Goal: Task Accomplishment & Management: Complete application form

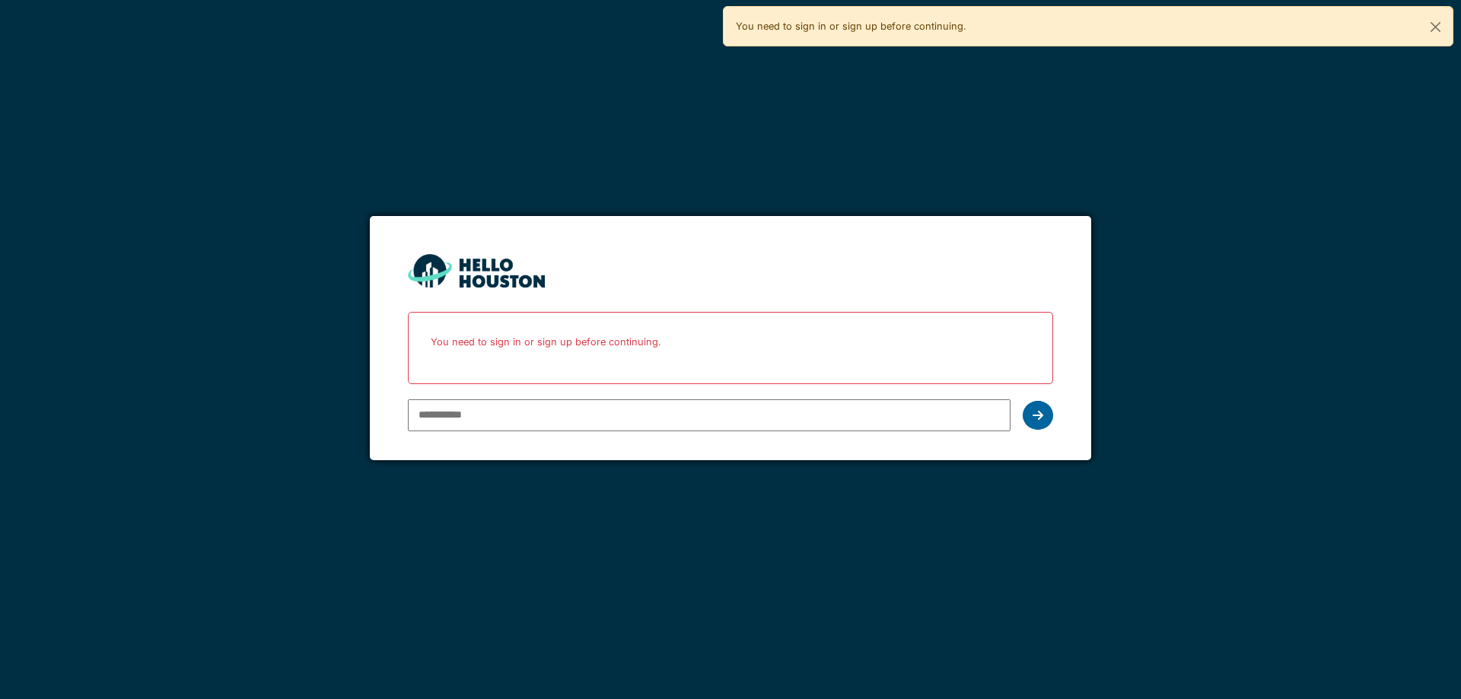
type input "**********"
click at [1039, 418] on icon at bounding box center [1038, 415] width 11 height 12
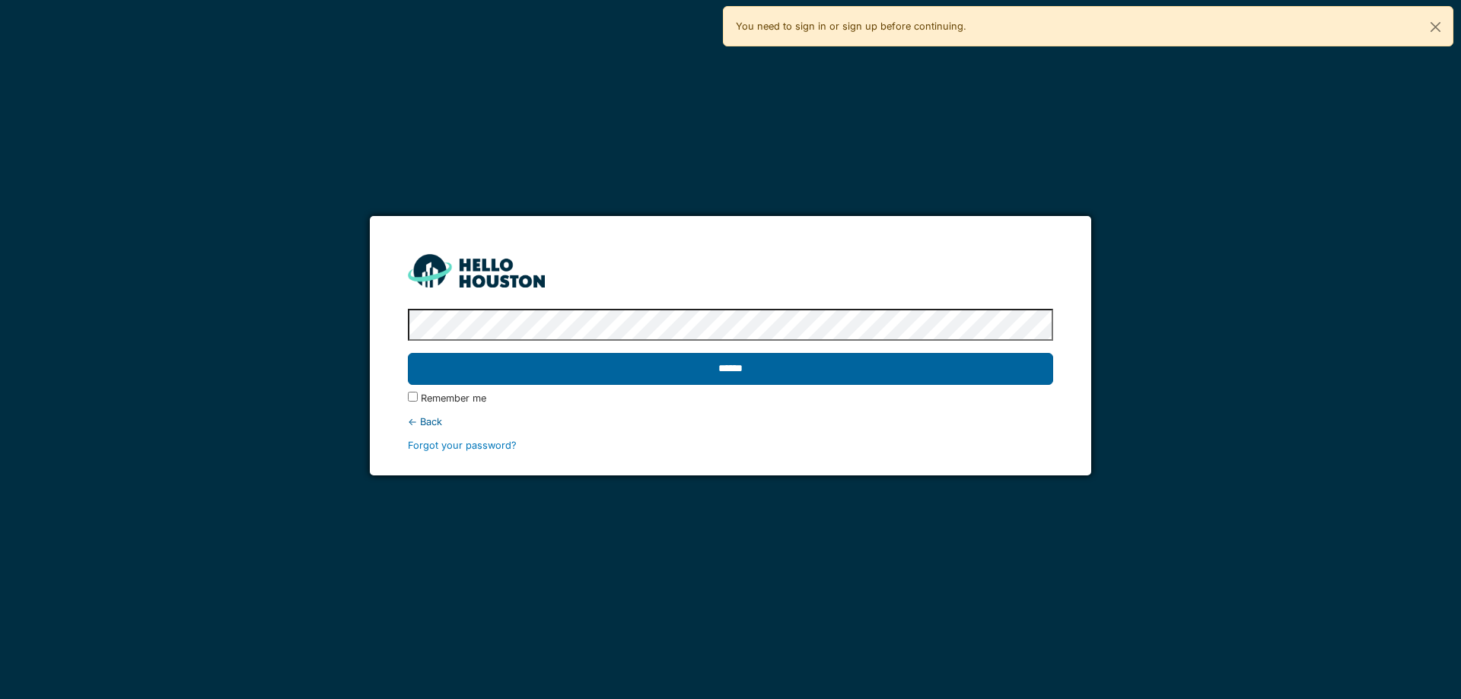
click at [697, 372] on input "******" at bounding box center [730, 369] width 644 height 32
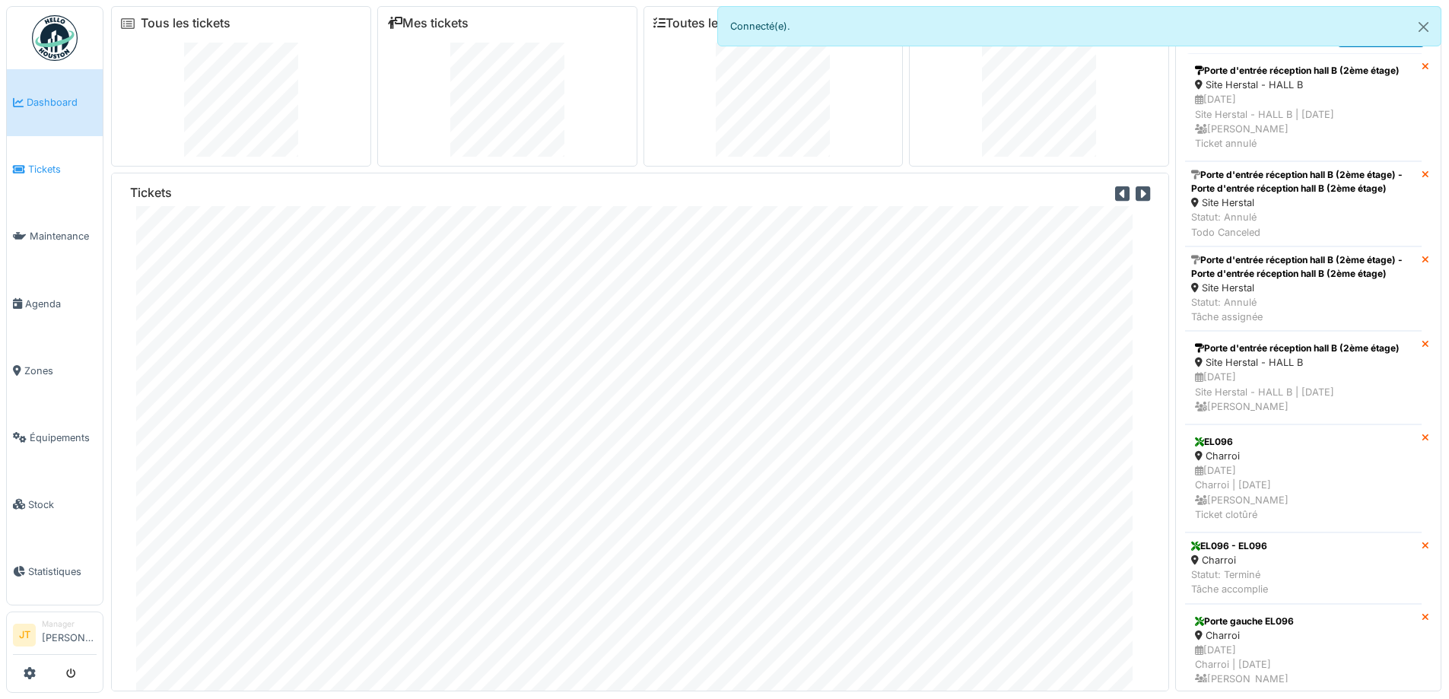
click at [66, 162] on span "Tickets" at bounding box center [62, 169] width 68 height 14
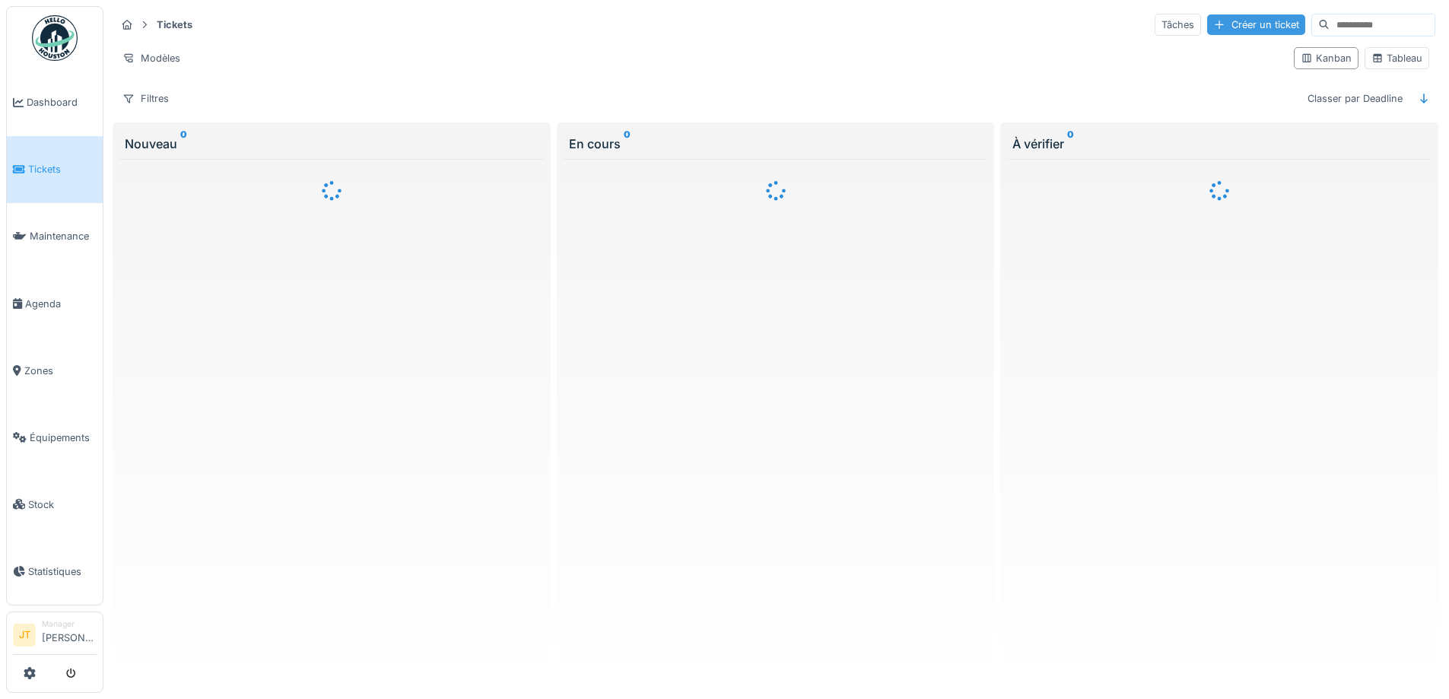
click at [1212, 30] on div "Créer un ticket" at bounding box center [1257, 24] width 98 height 21
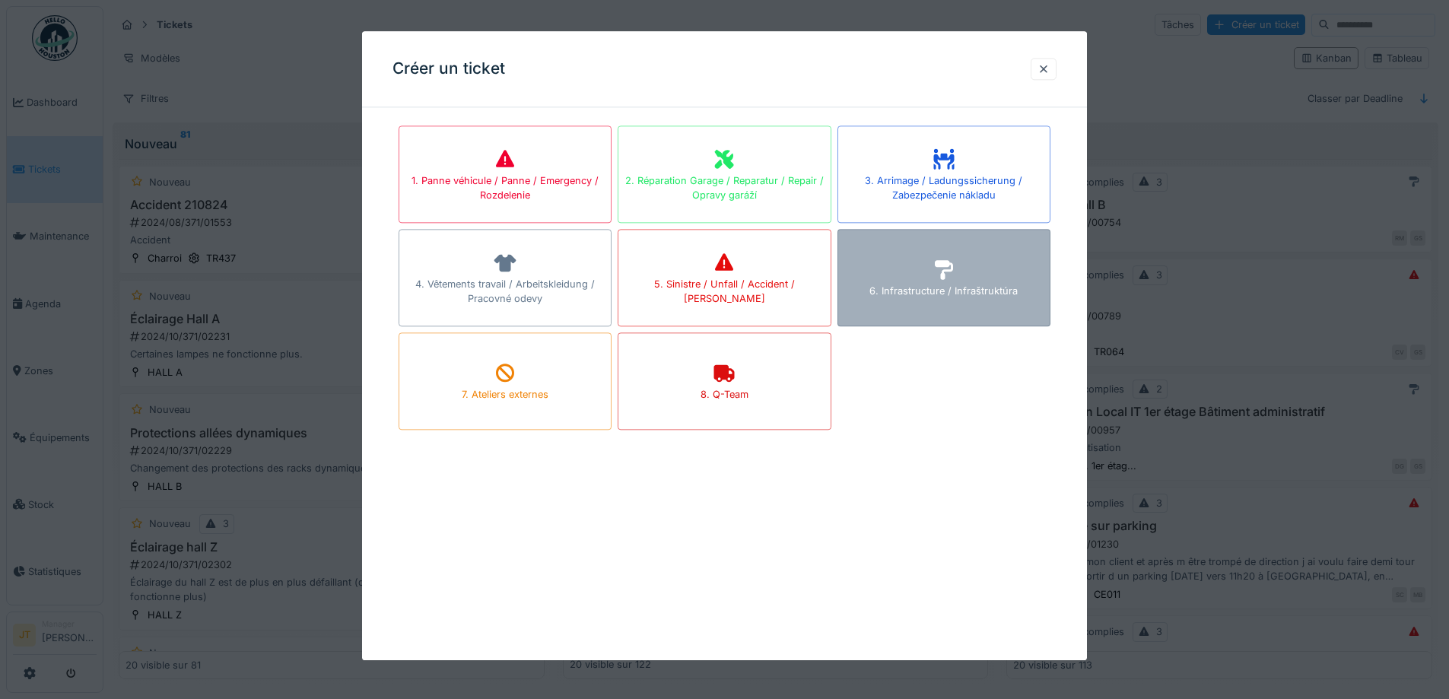
click at [966, 281] on div "6. Infrastructure / Infraštruktúra" at bounding box center [944, 277] width 213 height 97
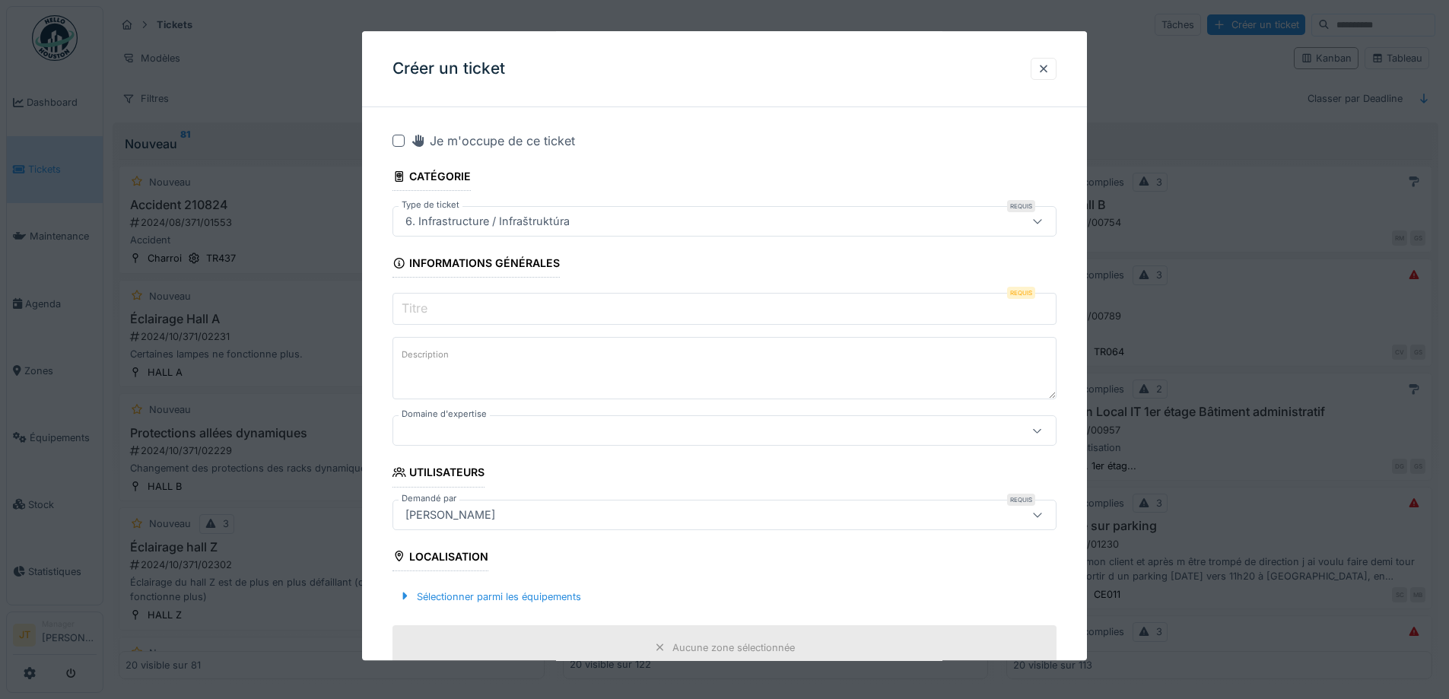
click at [482, 315] on input "Titre" at bounding box center [725, 310] width 664 height 32
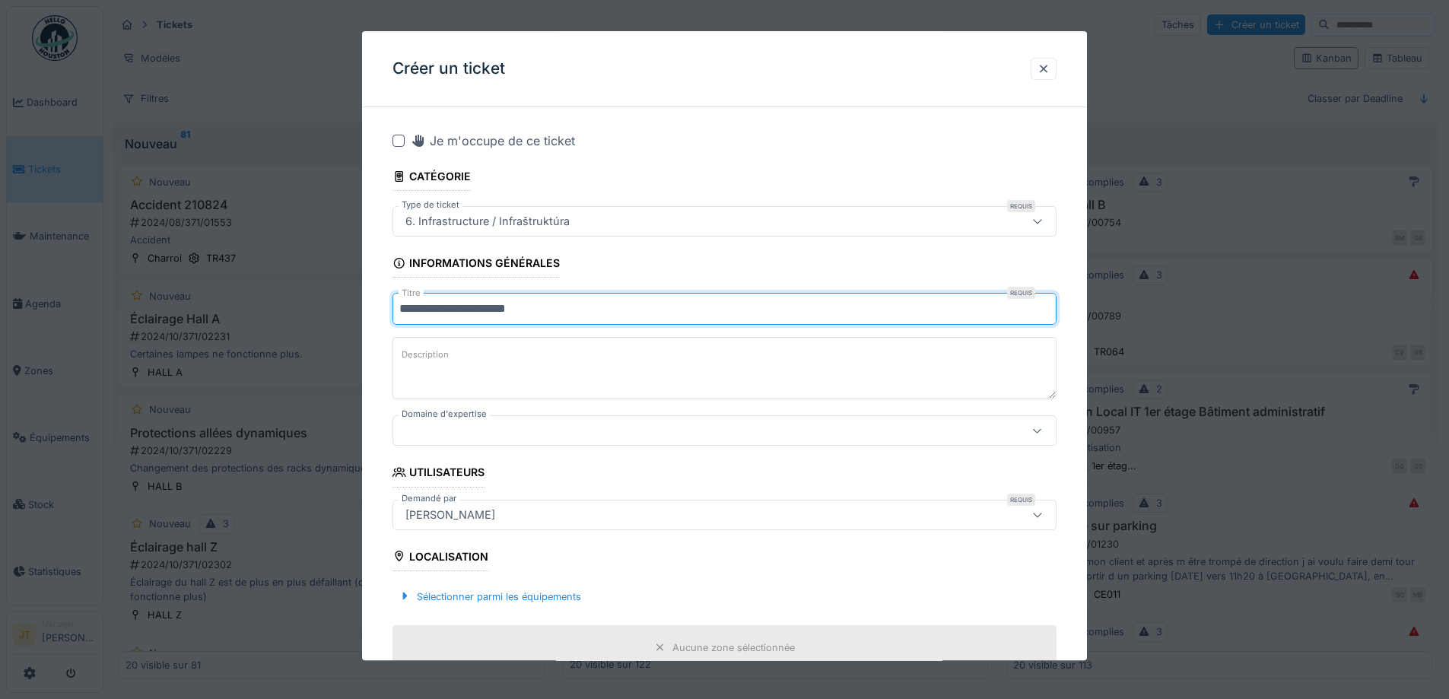
type input "**********"
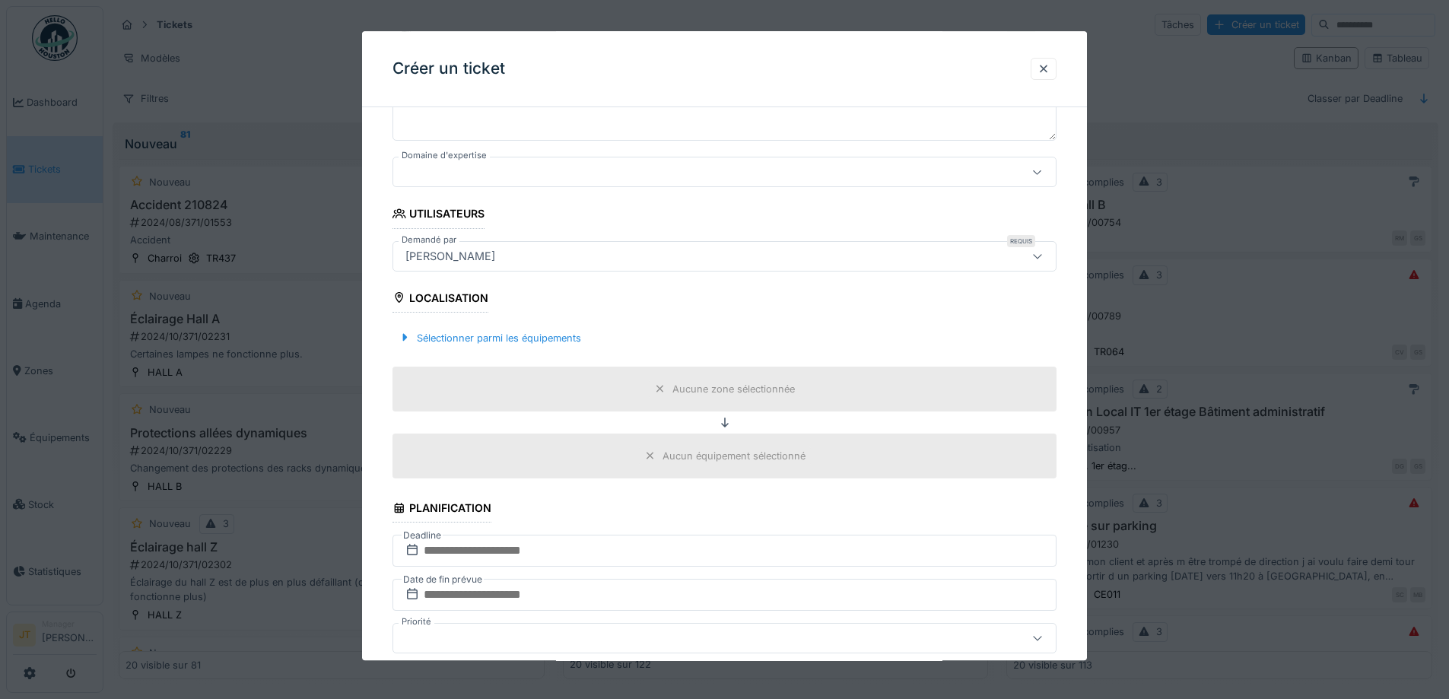
scroll to position [228, 0]
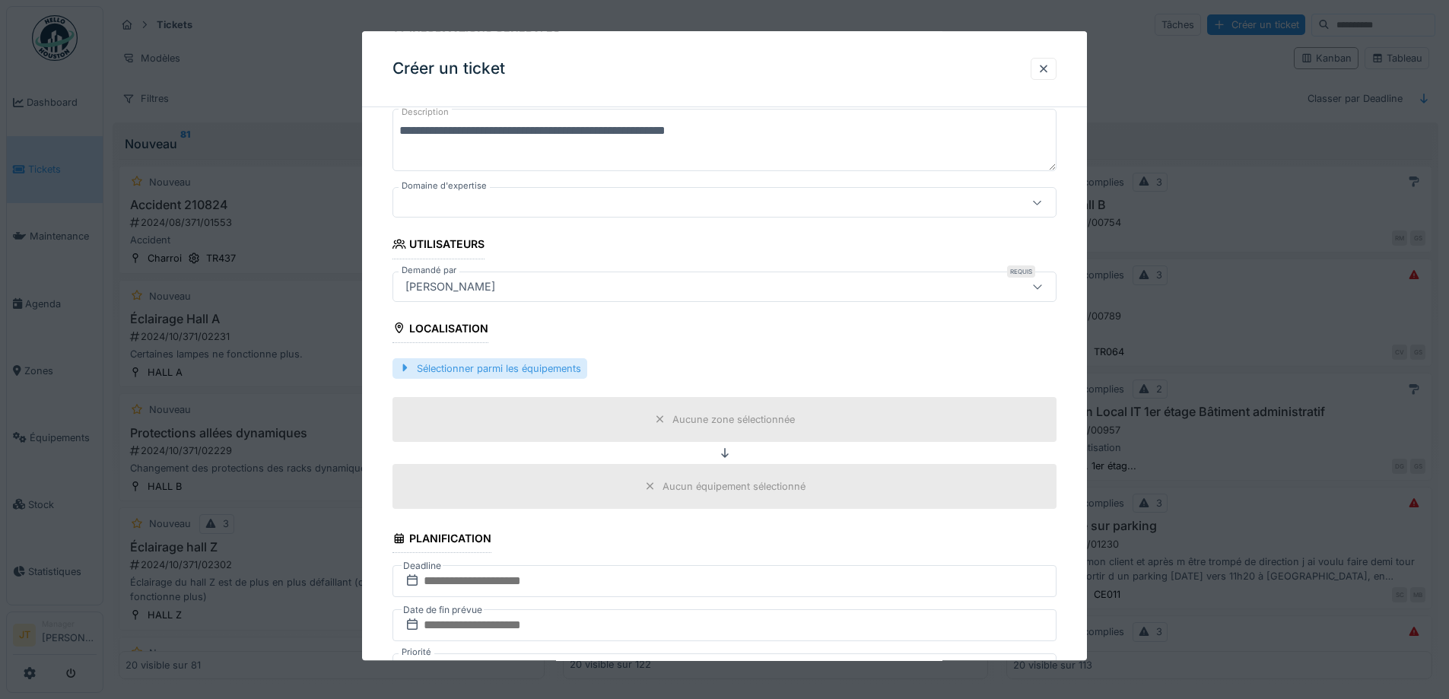
type textarea "**********"
click at [453, 368] on div "Sélectionner parmi les équipements" at bounding box center [490, 368] width 195 height 21
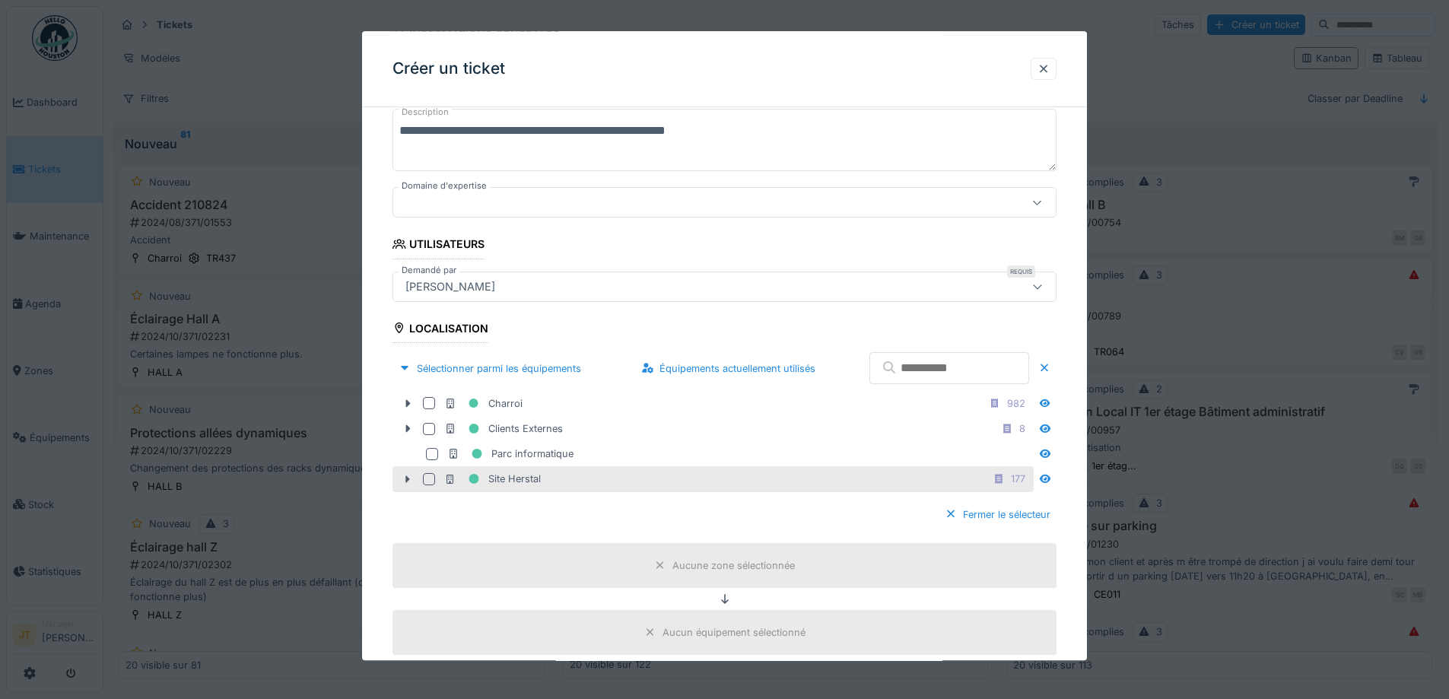
click at [427, 473] on div at bounding box center [429, 479] width 12 height 12
click at [414, 481] on icon at bounding box center [408, 480] width 12 height 10
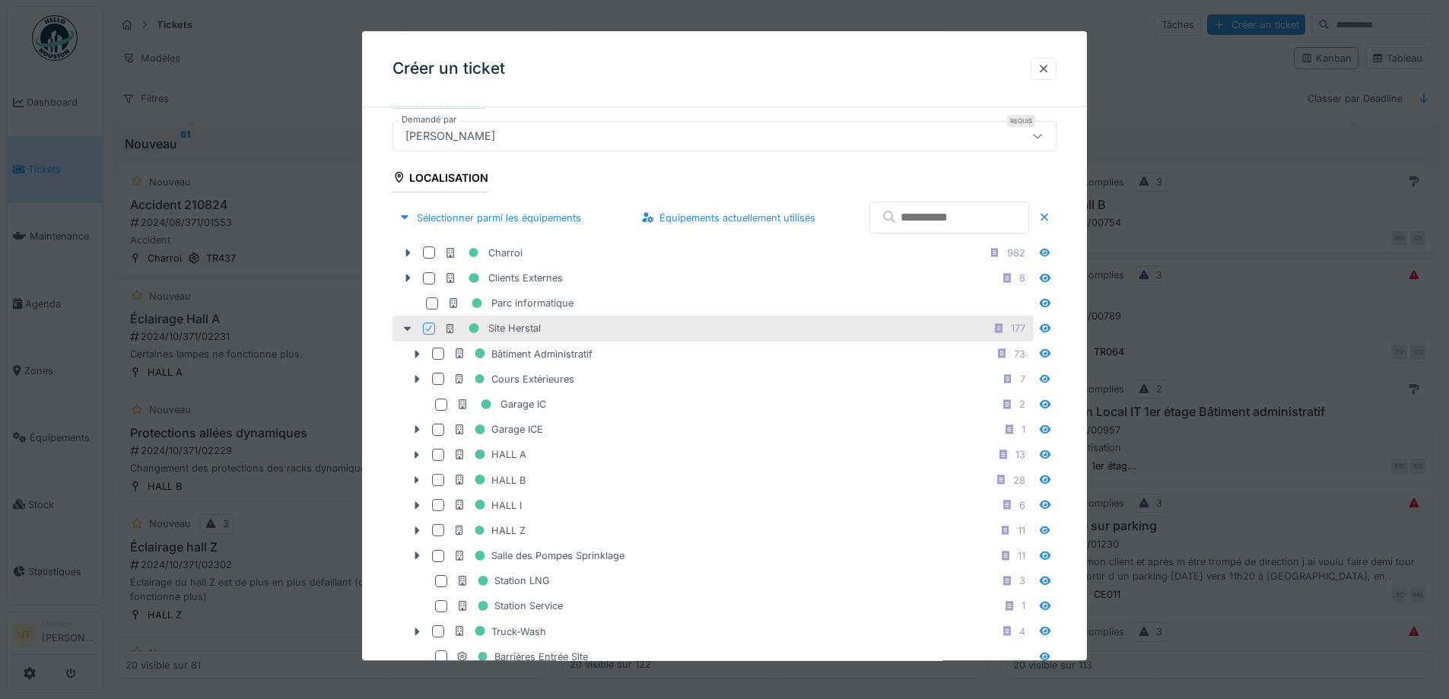
scroll to position [380, 0]
click at [415, 477] on icon at bounding box center [417, 480] width 5 height 8
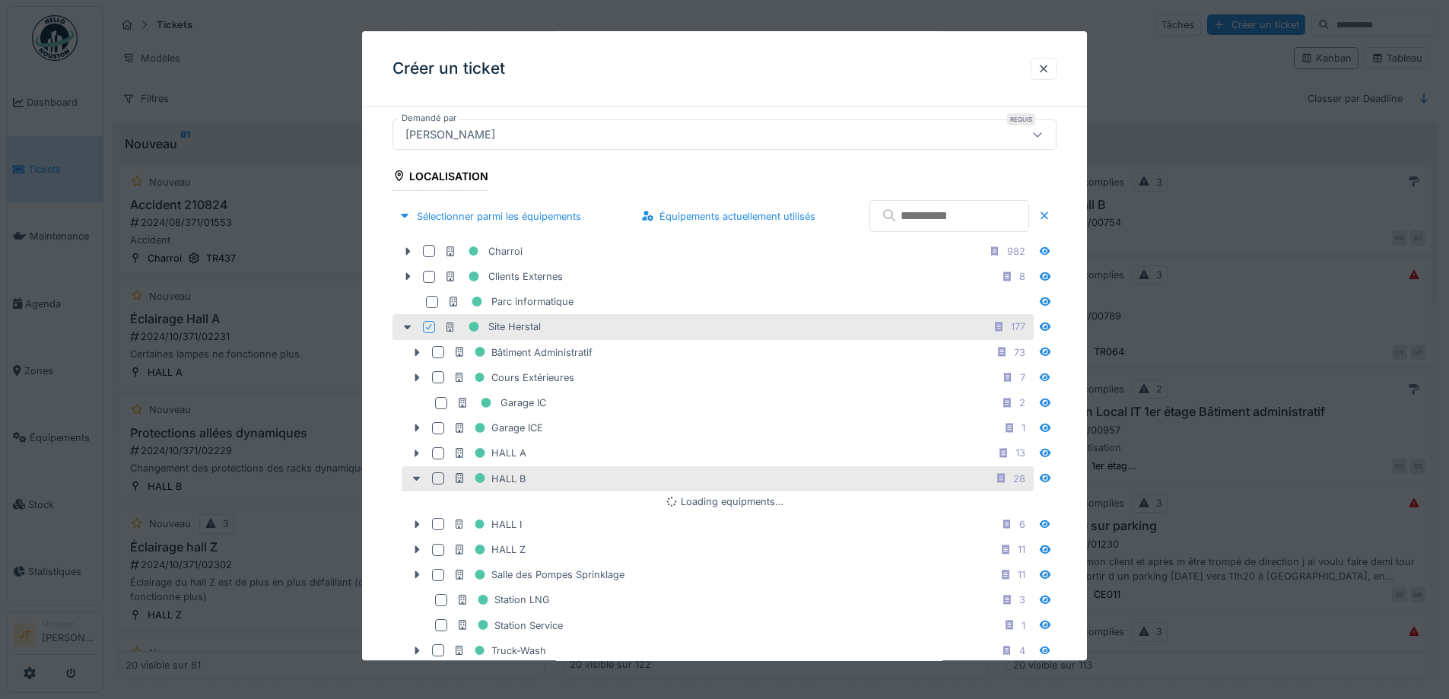
click at [438, 471] on div "HALL B 28" at bounding box center [718, 478] width 632 height 25
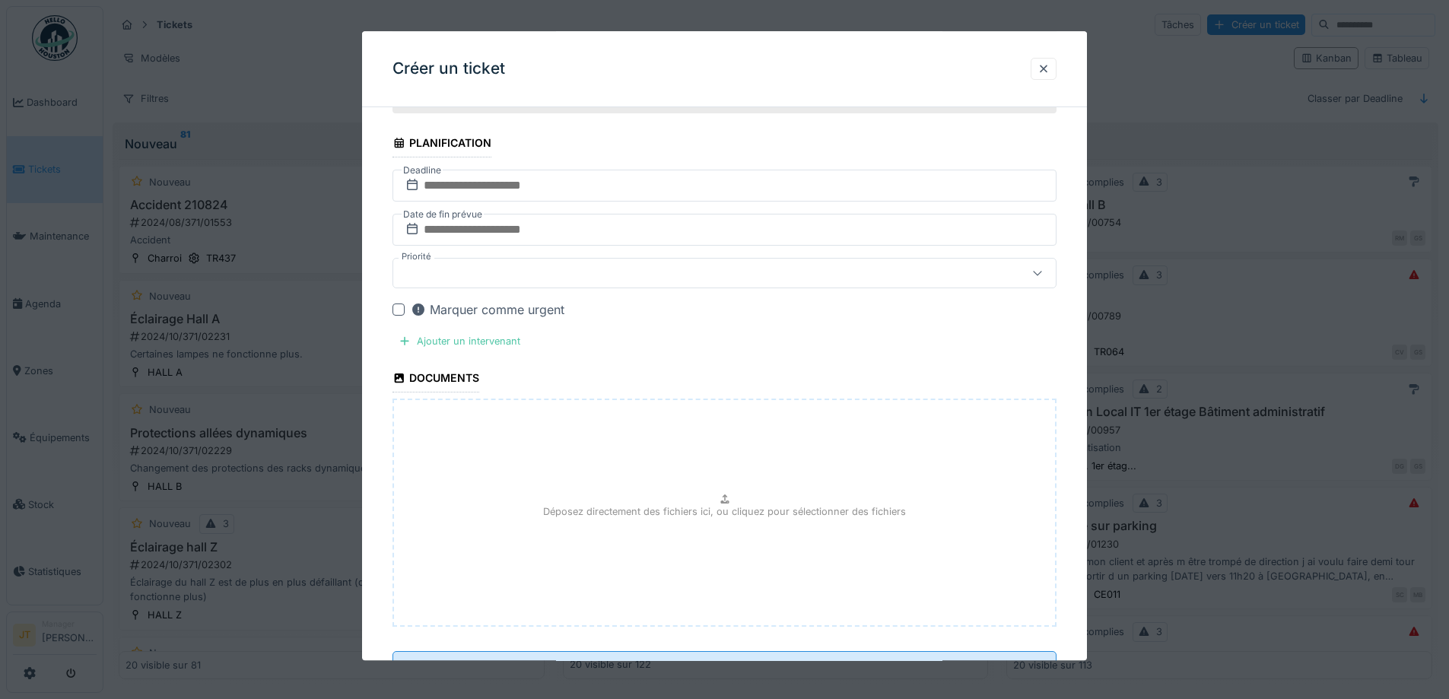
scroll to position [1770, 0]
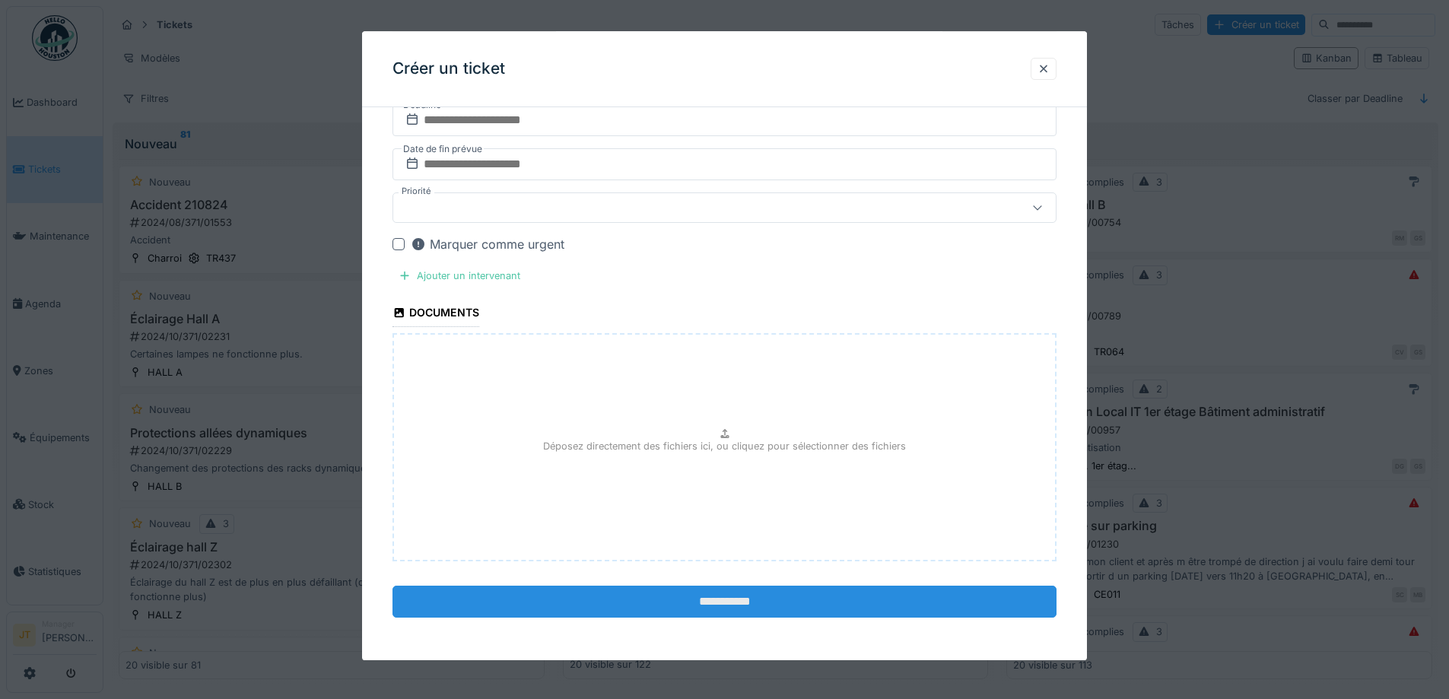
click at [736, 600] on input "**********" at bounding box center [725, 603] width 664 height 32
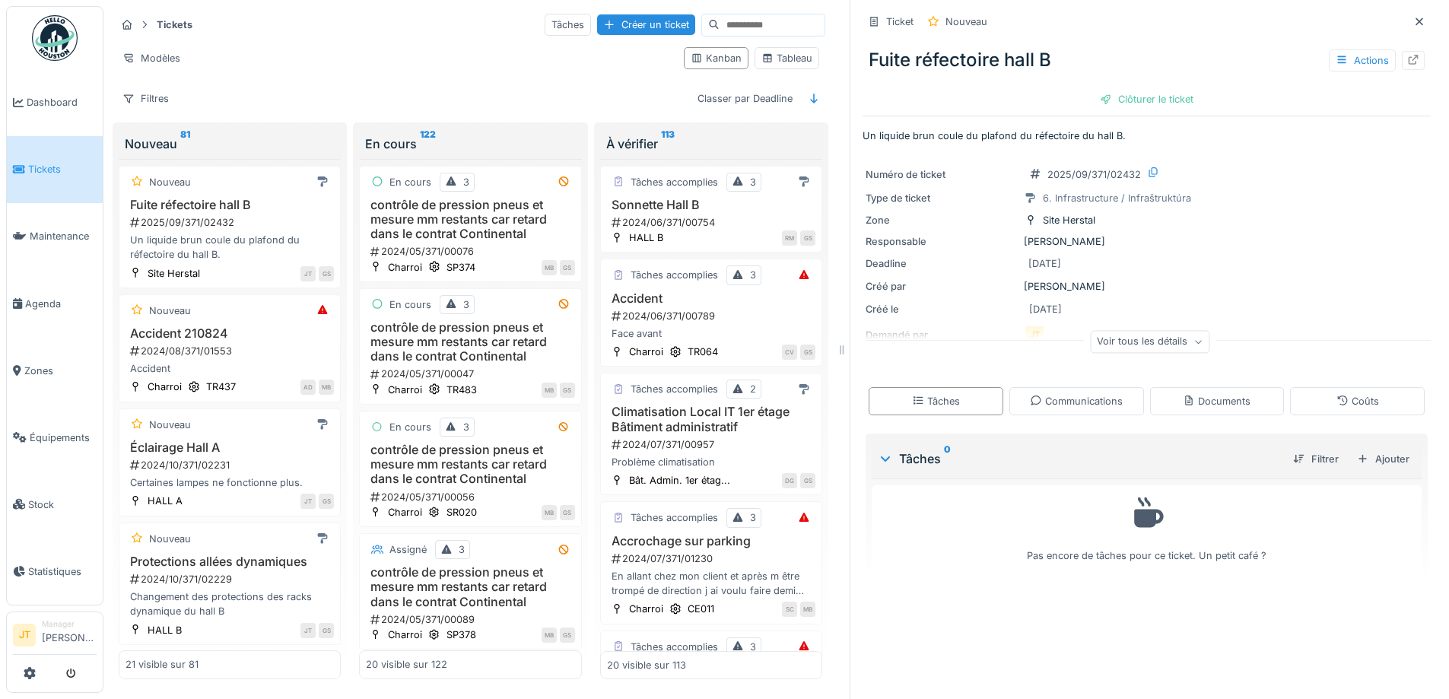
click at [1144, 342] on div "Voir tous les détails" at bounding box center [1149, 342] width 119 height 22
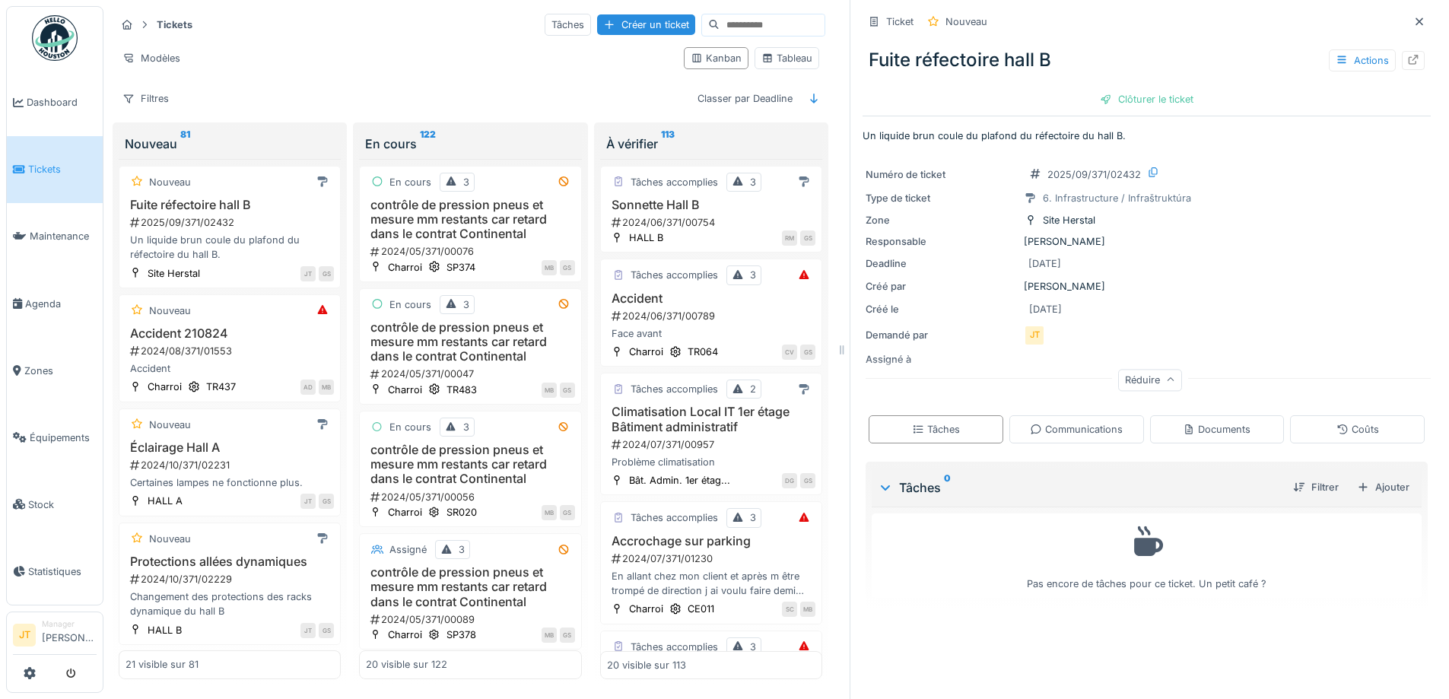
scroll to position [11, 0]
click at [1204, 422] on div "Documents" at bounding box center [1217, 429] width 68 height 14
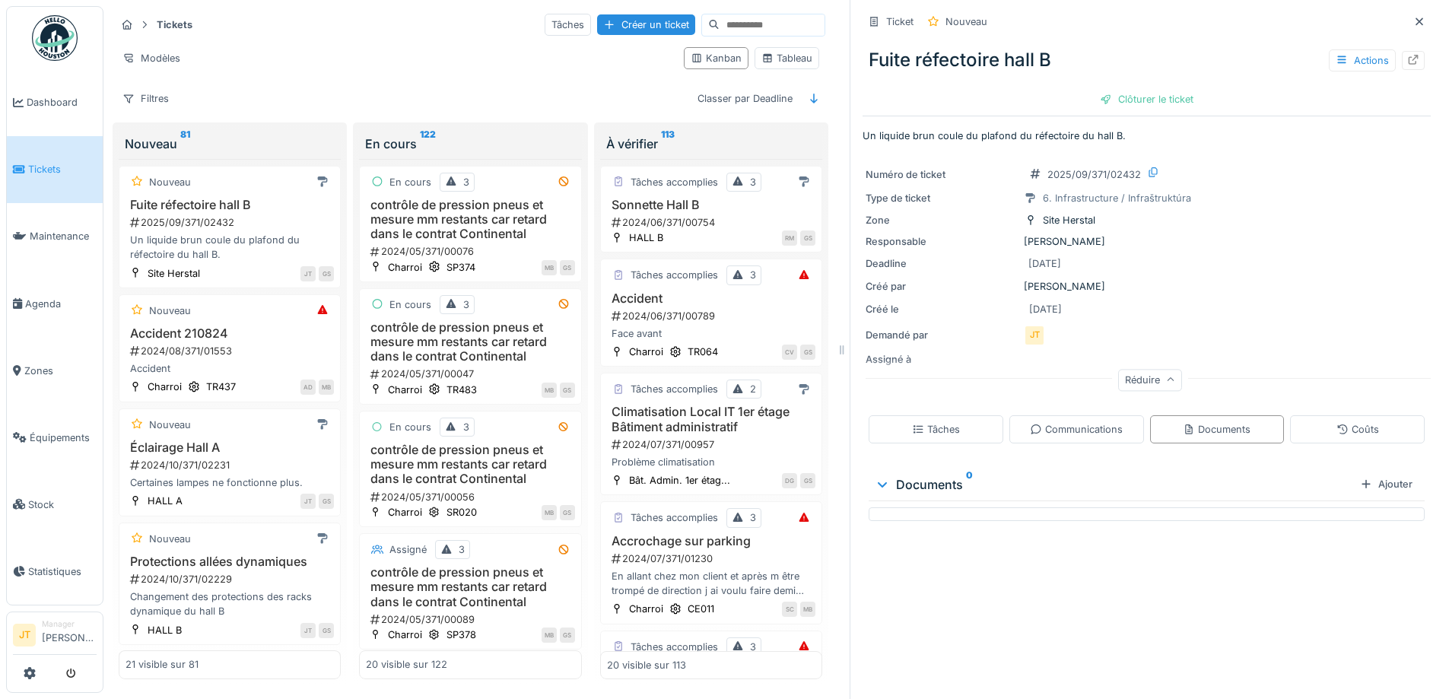
click at [875, 508] on div at bounding box center [1147, 515] width 556 height 14
click at [877, 477] on icon at bounding box center [883, 484] width 12 height 15
click at [1025, 215] on div at bounding box center [1031, 220] width 12 height 14
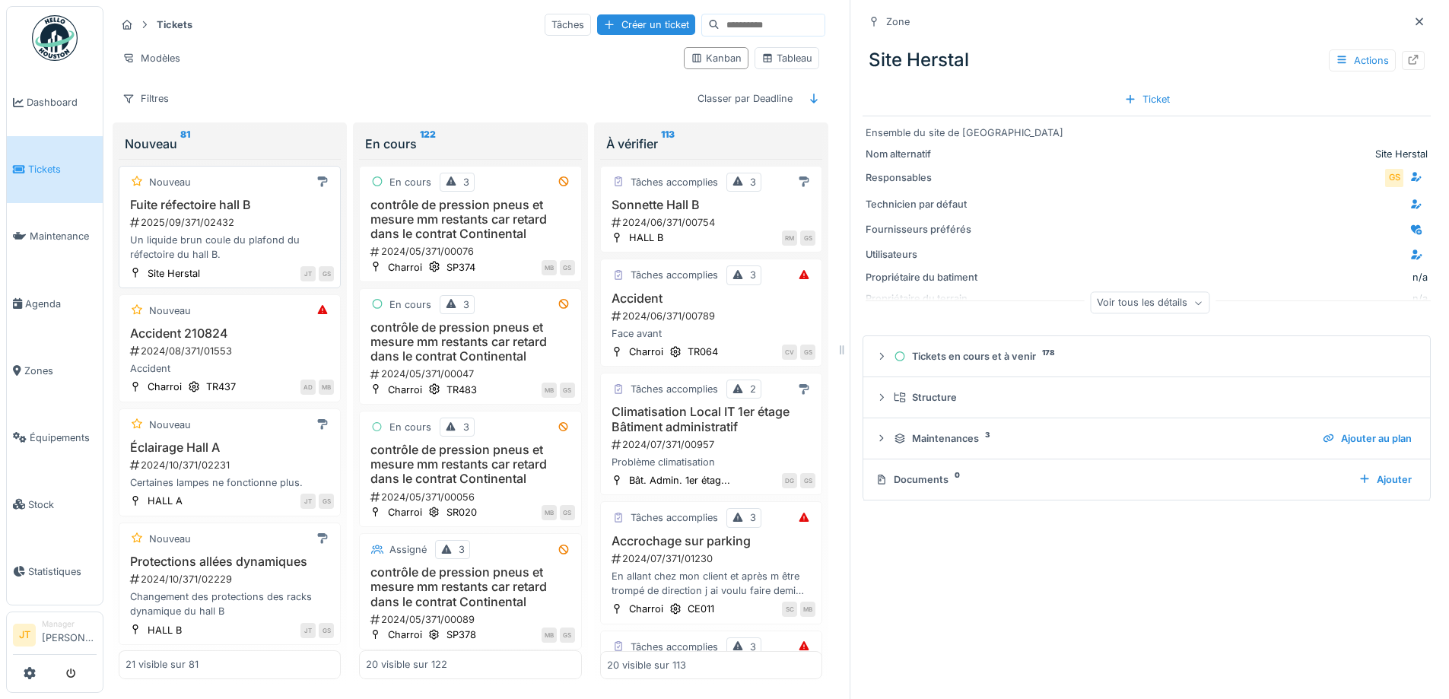
click at [153, 198] on h3 "Fuite réfectoire hall B" at bounding box center [230, 205] width 208 height 14
click at [154, 198] on h3 "Fuite réfectoire hall B" at bounding box center [230, 205] width 208 height 14
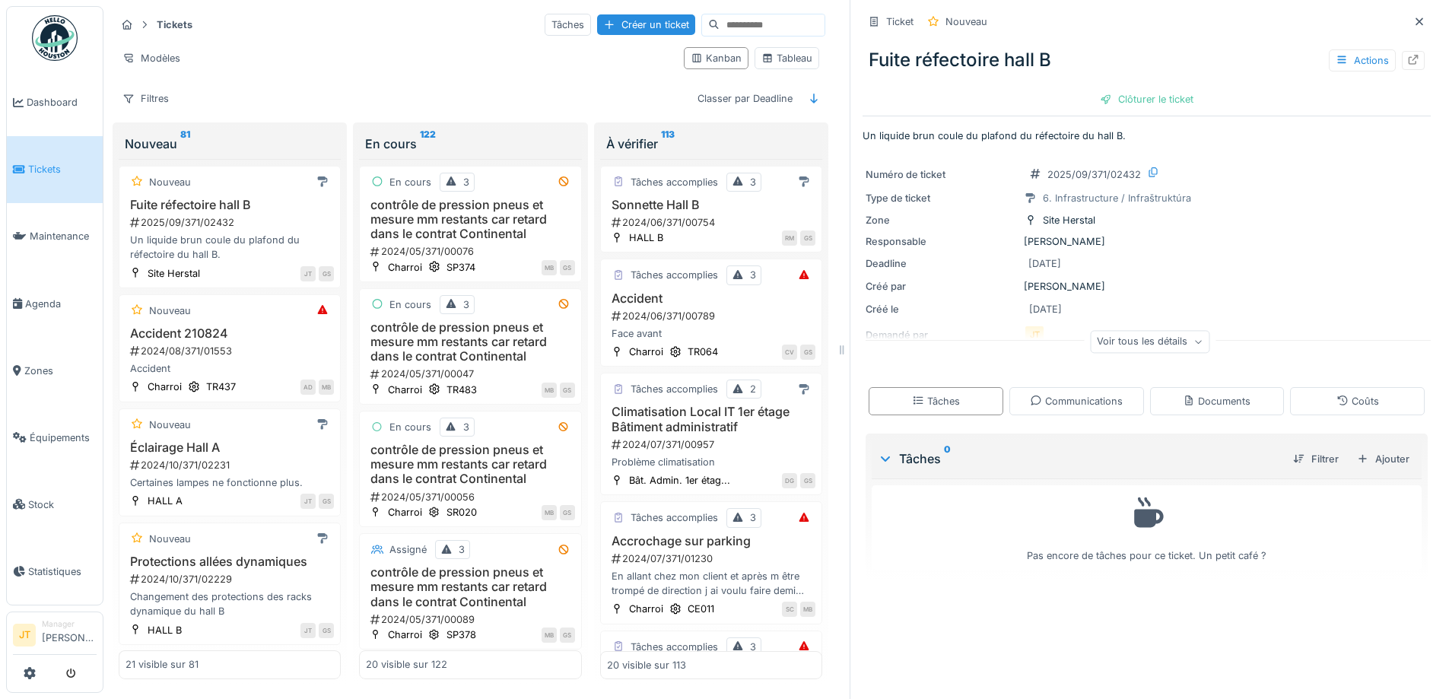
click at [1148, 517] on div "Pas encore de tâches pour ce ticket. Un petit café ?" at bounding box center [1147, 527] width 530 height 71
click at [1368, 449] on div "Ajouter" at bounding box center [1383, 459] width 65 height 21
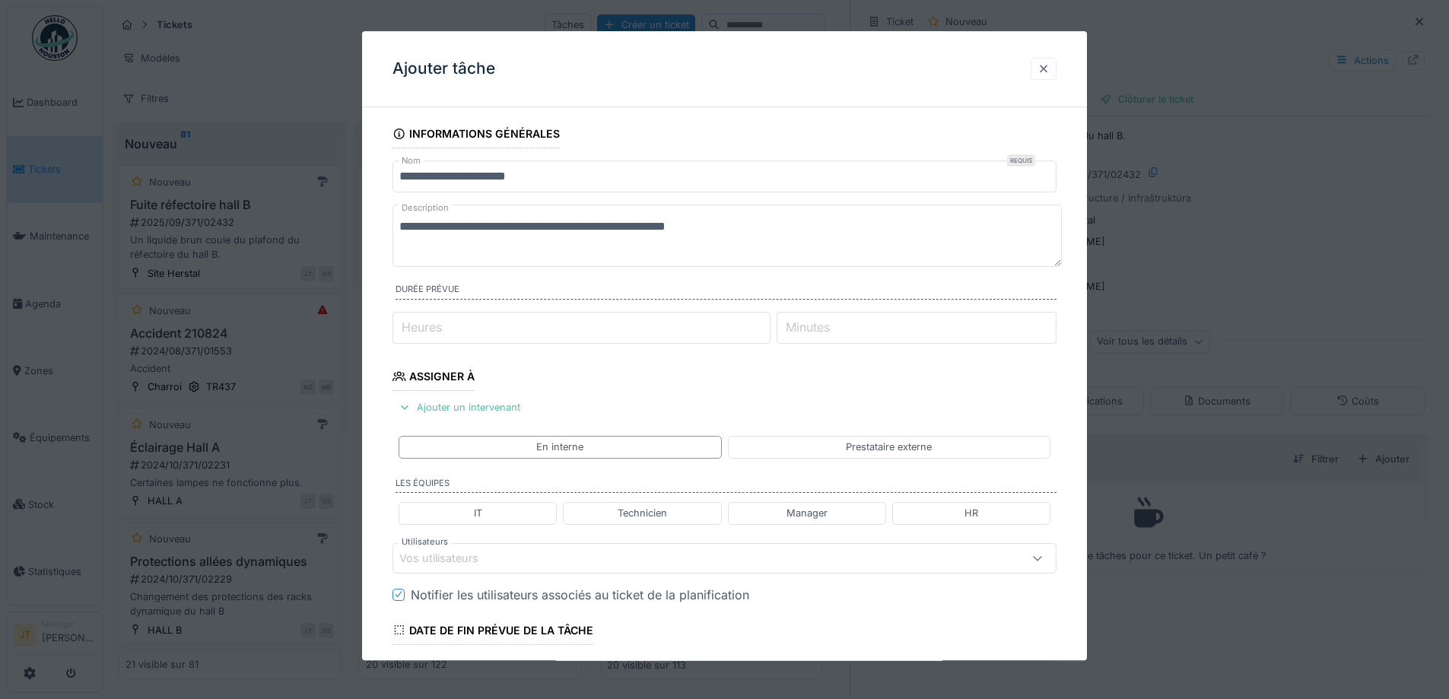
click at [1040, 74] on div at bounding box center [1044, 69] width 26 height 22
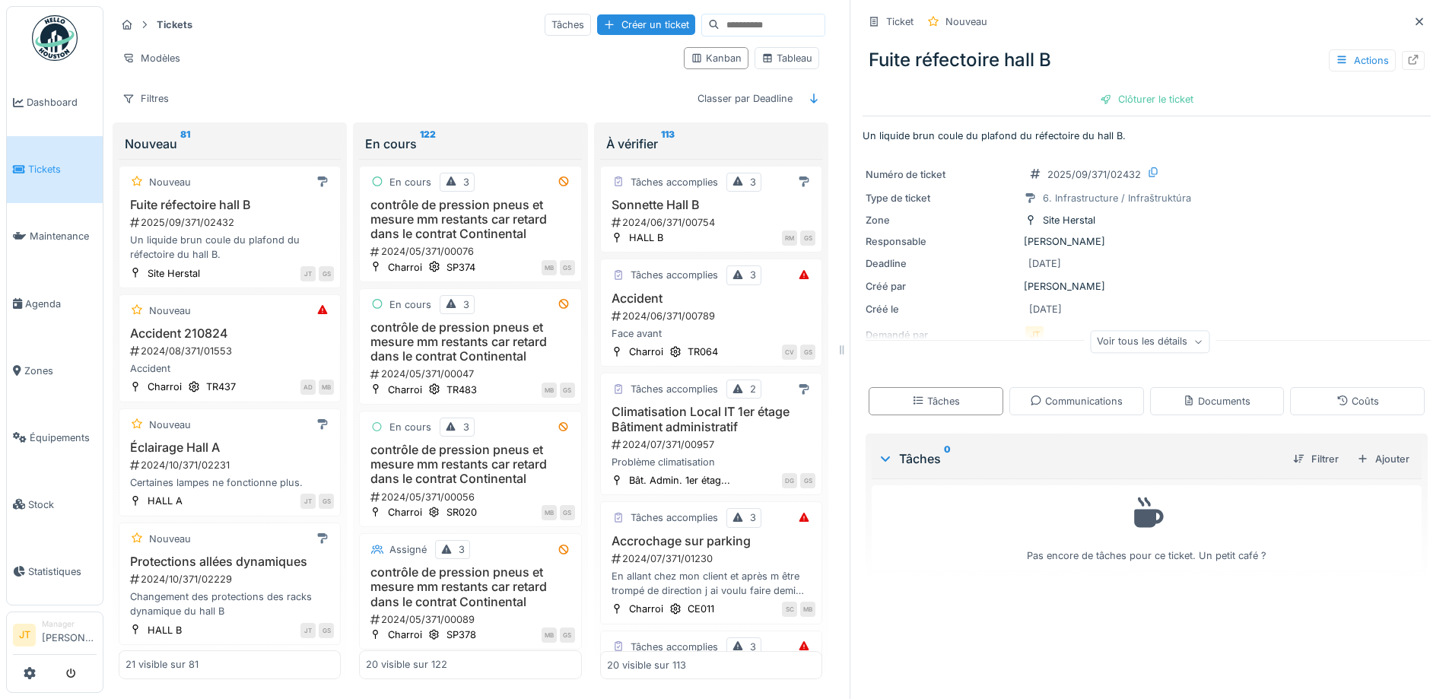
click at [1103, 331] on div "Voir tous les détails" at bounding box center [1149, 342] width 119 height 22
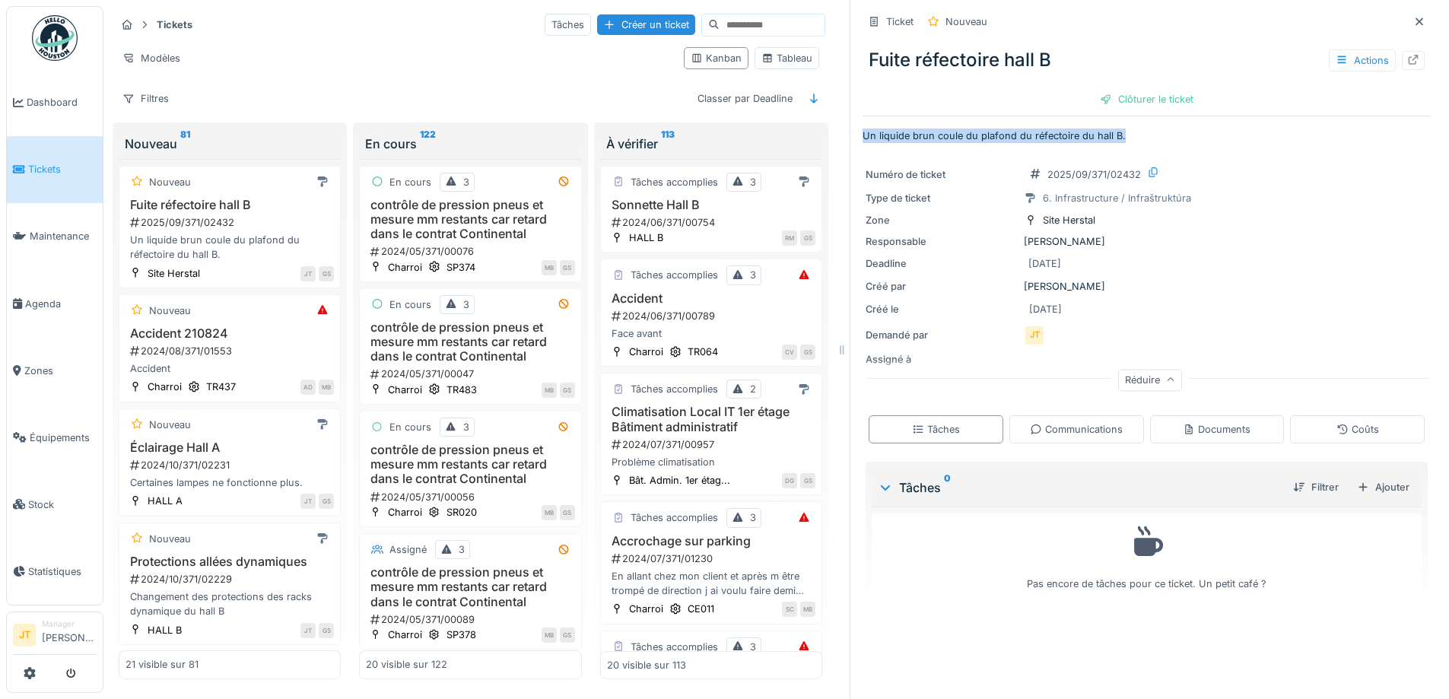
drag, startPoint x: 1120, startPoint y: 123, endPoint x: 854, endPoint y: 123, distance: 265.5
click at [863, 129] on p "Un liquide brun coule du plafond du réfectoire du hall B." at bounding box center [1147, 136] width 568 height 14
copy p "Un liquide brun coule du plafond du réfectoire du hall B."
click at [1147, 89] on div "Clôturer le ticket" at bounding box center [1147, 99] width 106 height 21
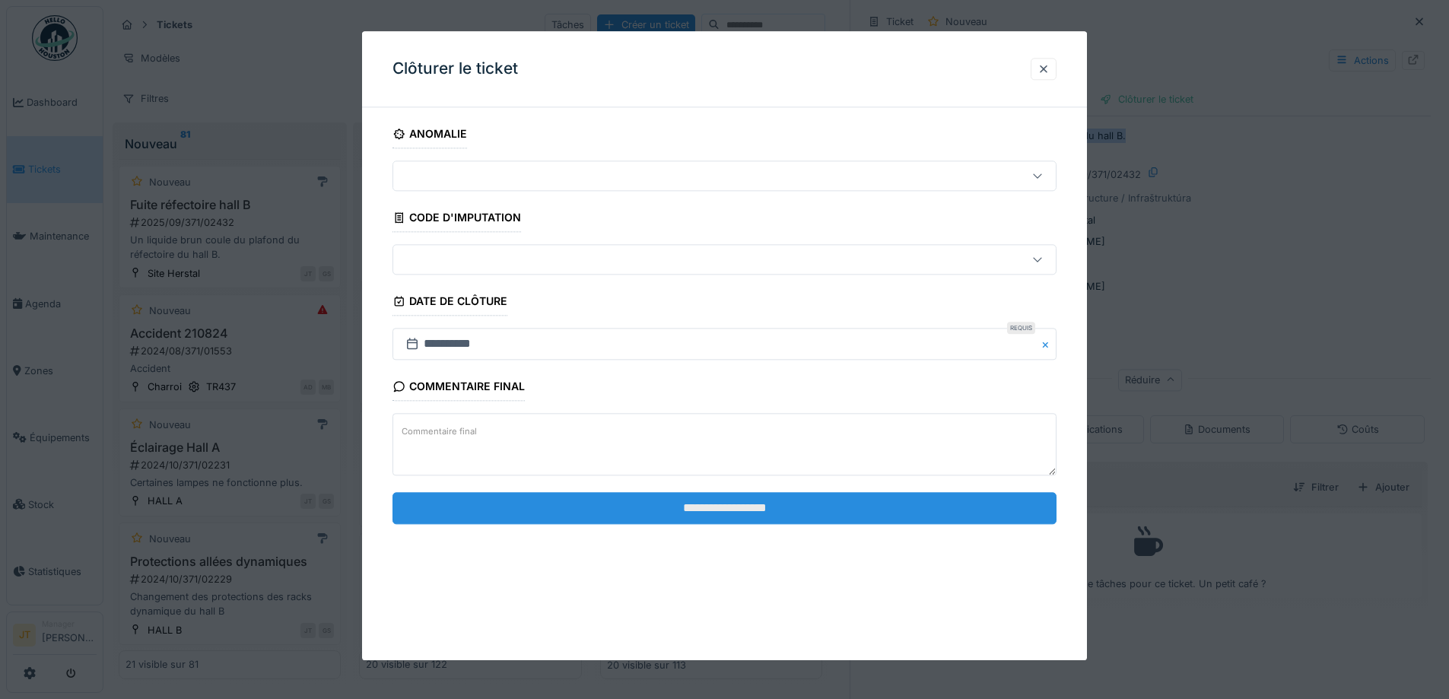
click at [748, 516] on input "**********" at bounding box center [725, 508] width 664 height 32
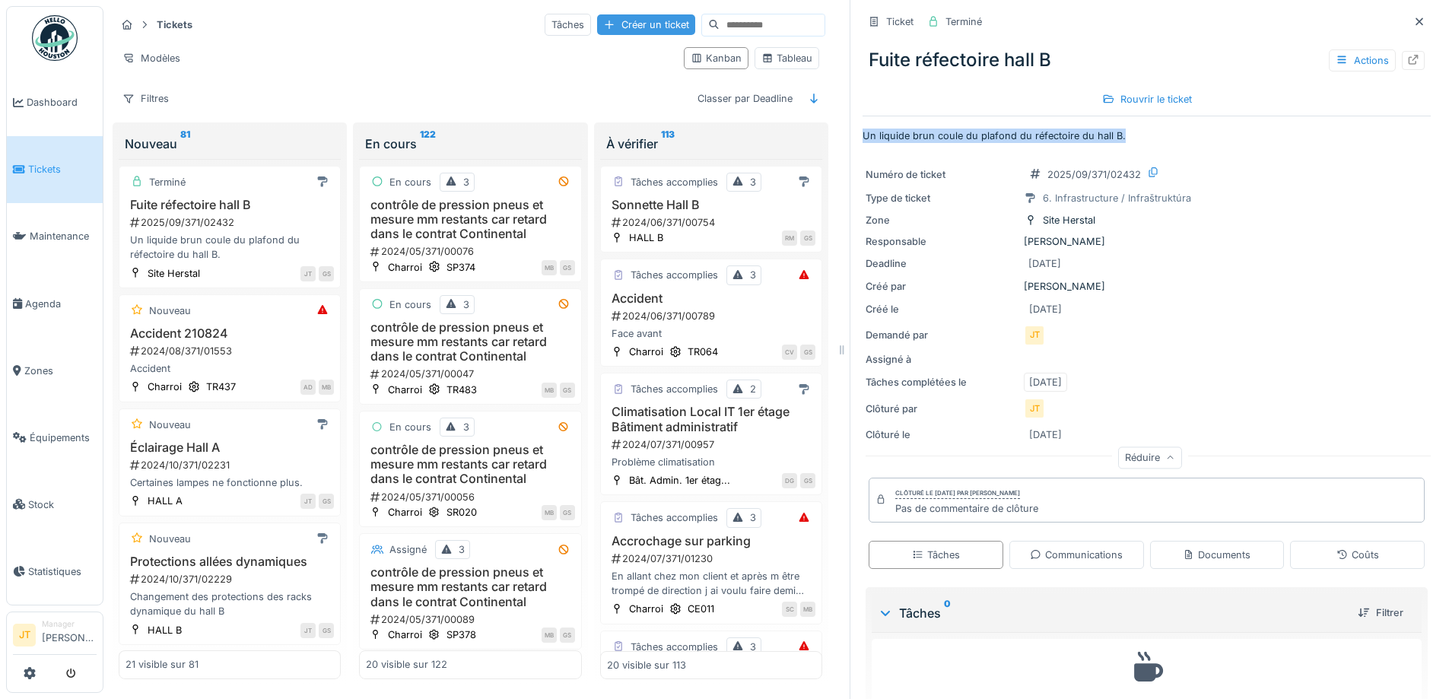
click at [597, 14] on div "Créer un ticket" at bounding box center [646, 24] width 98 height 21
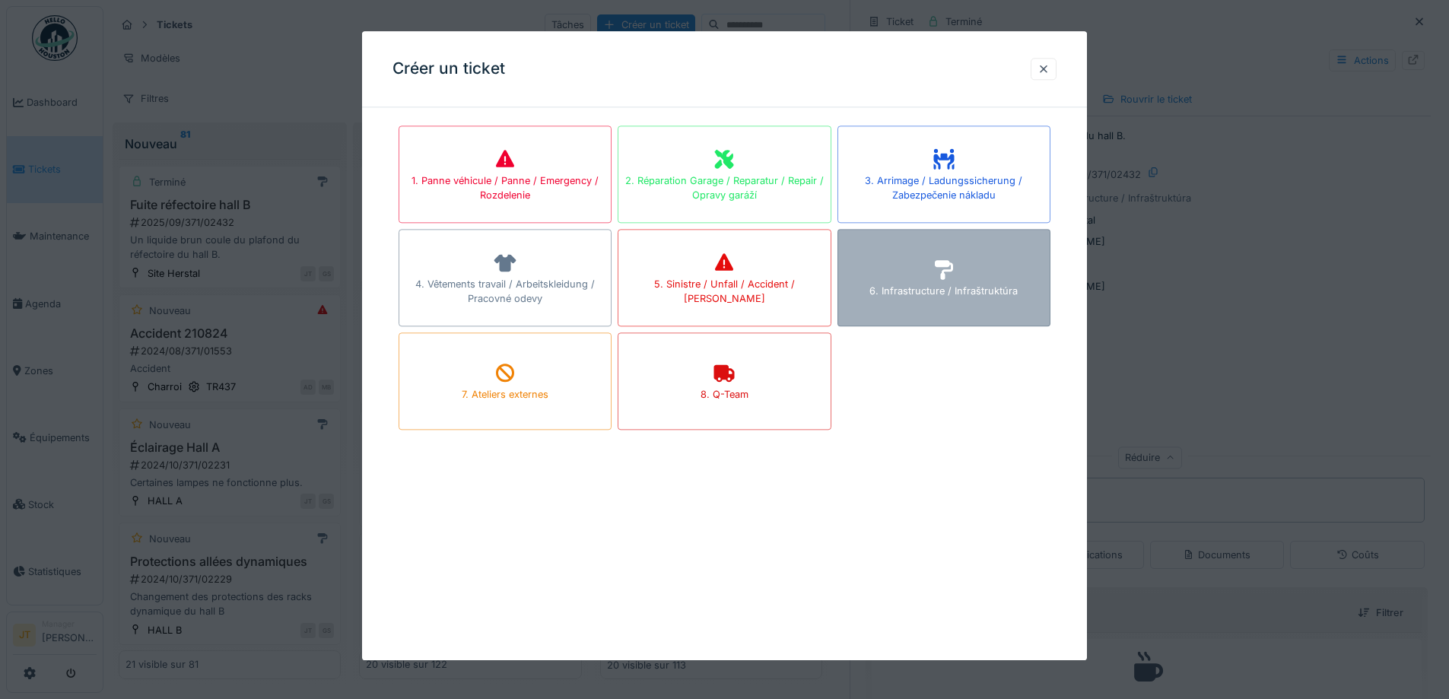
click at [903, 286] on div "6. Infrastructure / Infraštruktúra" at bounding box center [944, 292] width 148 height 14
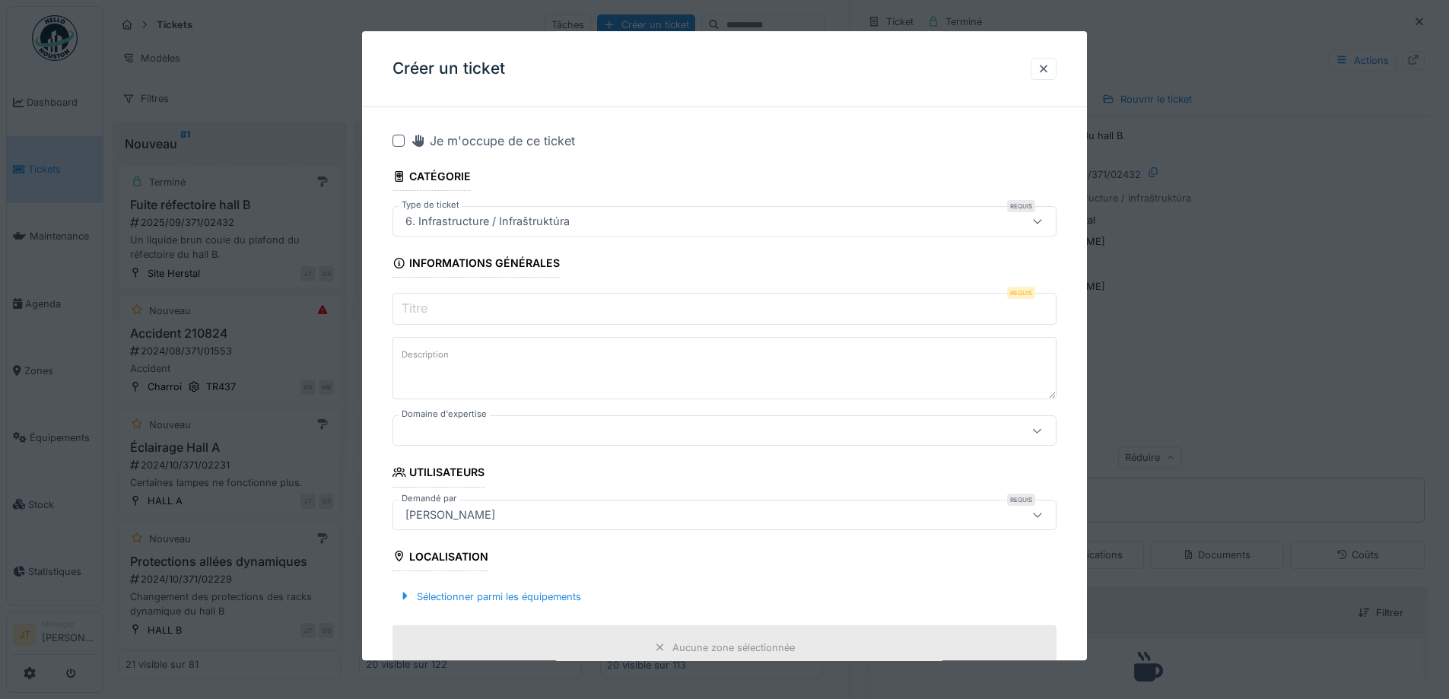
click at [490, 317] on input "Titre" at bounding box center [725, 310] width 664 height 32
click at [485, 352] on textarea "Description" at bounding box center [725, 369] width 664 height 62
paste textarea "**********"
type textarea "**********"
click at [453, 316] on input "Titre" at bounding box center [725, 310] width 664 height 32
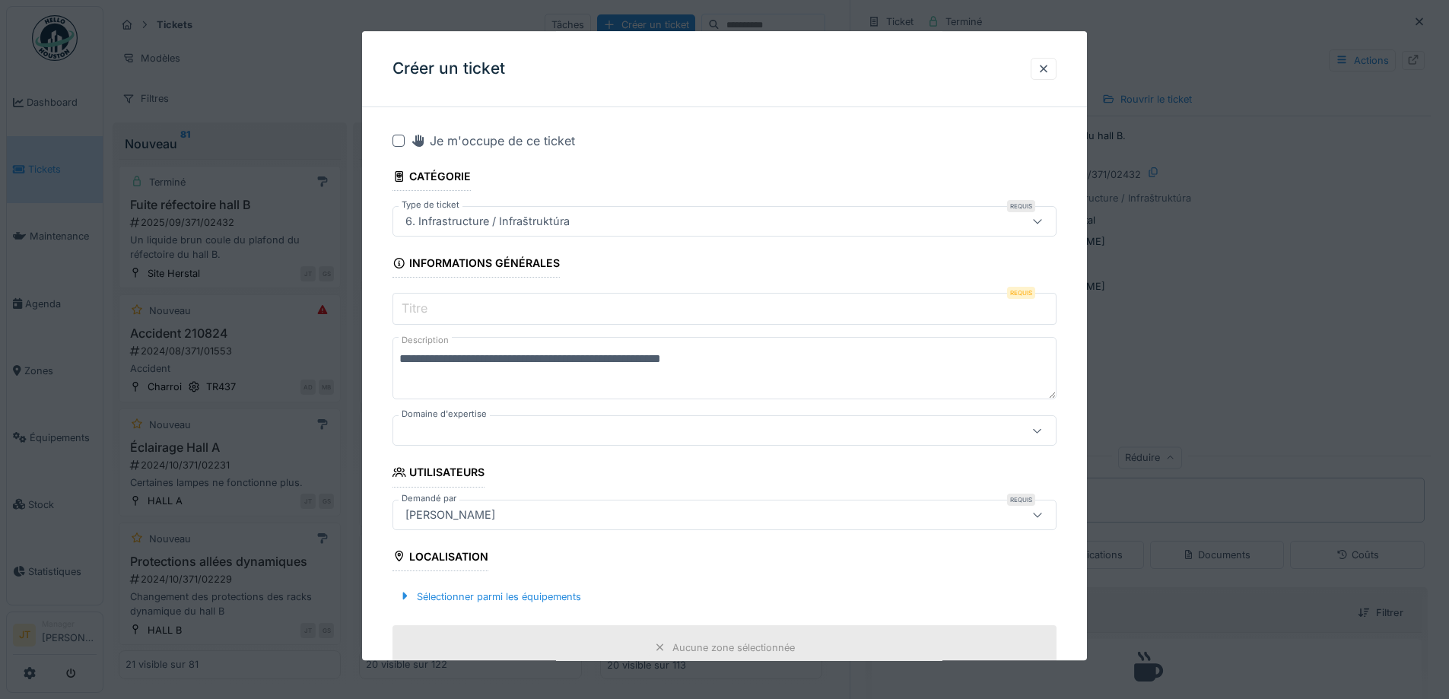
click at [482, 302] on input "Titre" at bounding box center [725, 310] width 664 height 32
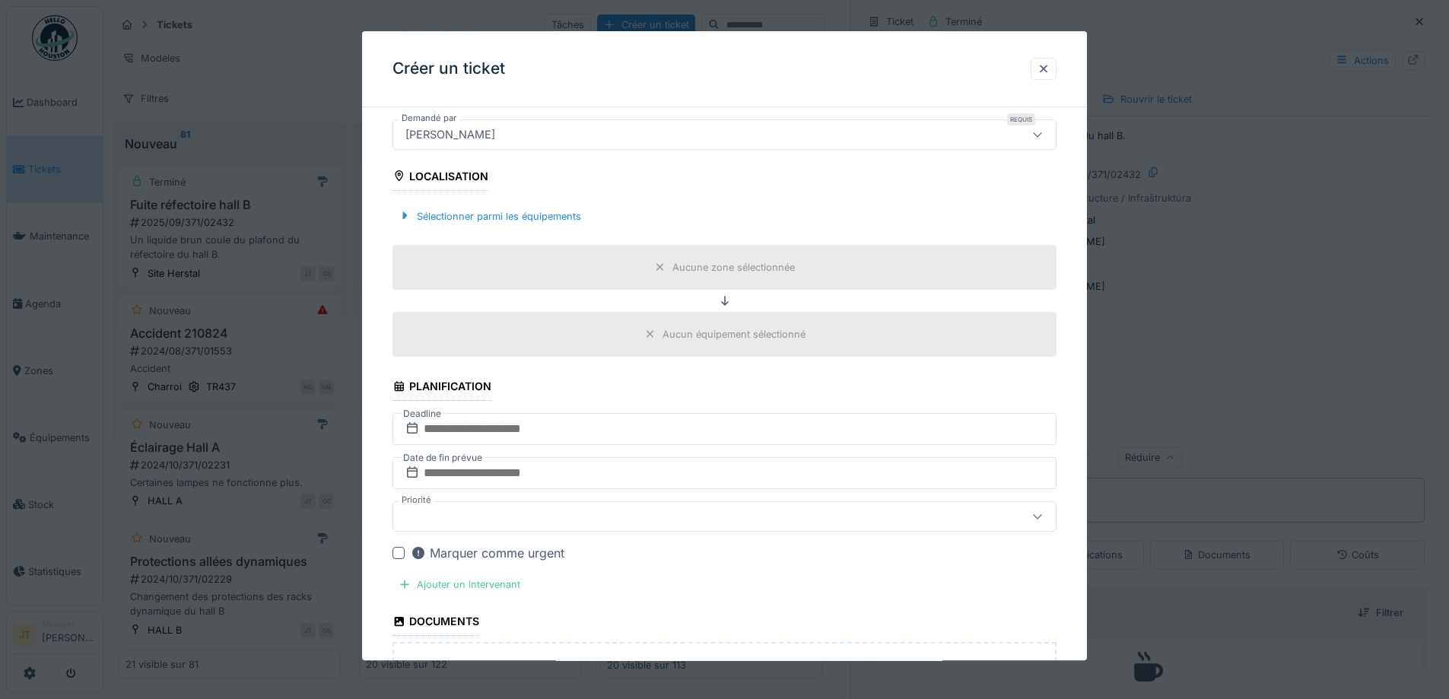
scroll to position [689, 0]
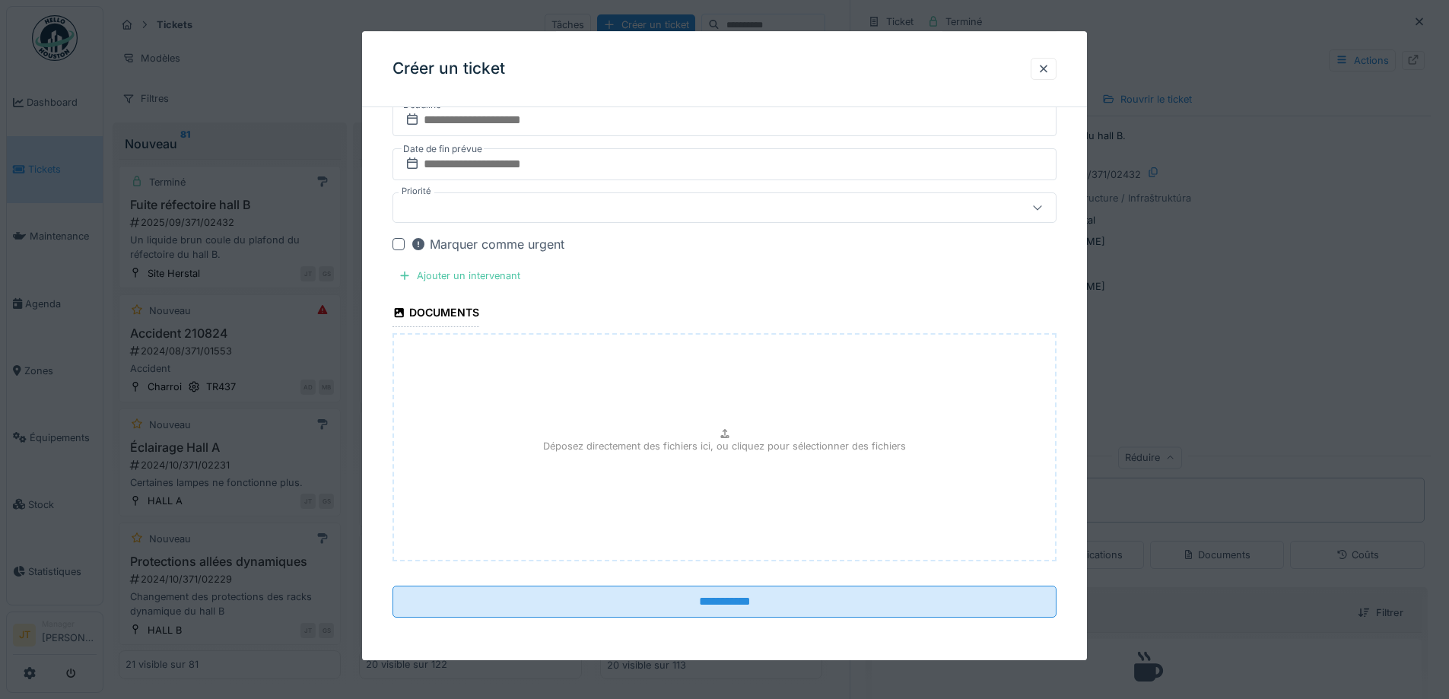
type input "**********"
click at [739, 454] on div "Déposez directement des fichiers ici, ou cliquez pour sélectionner des fichiers" at bounding box center [725, 448] width 664 height 228
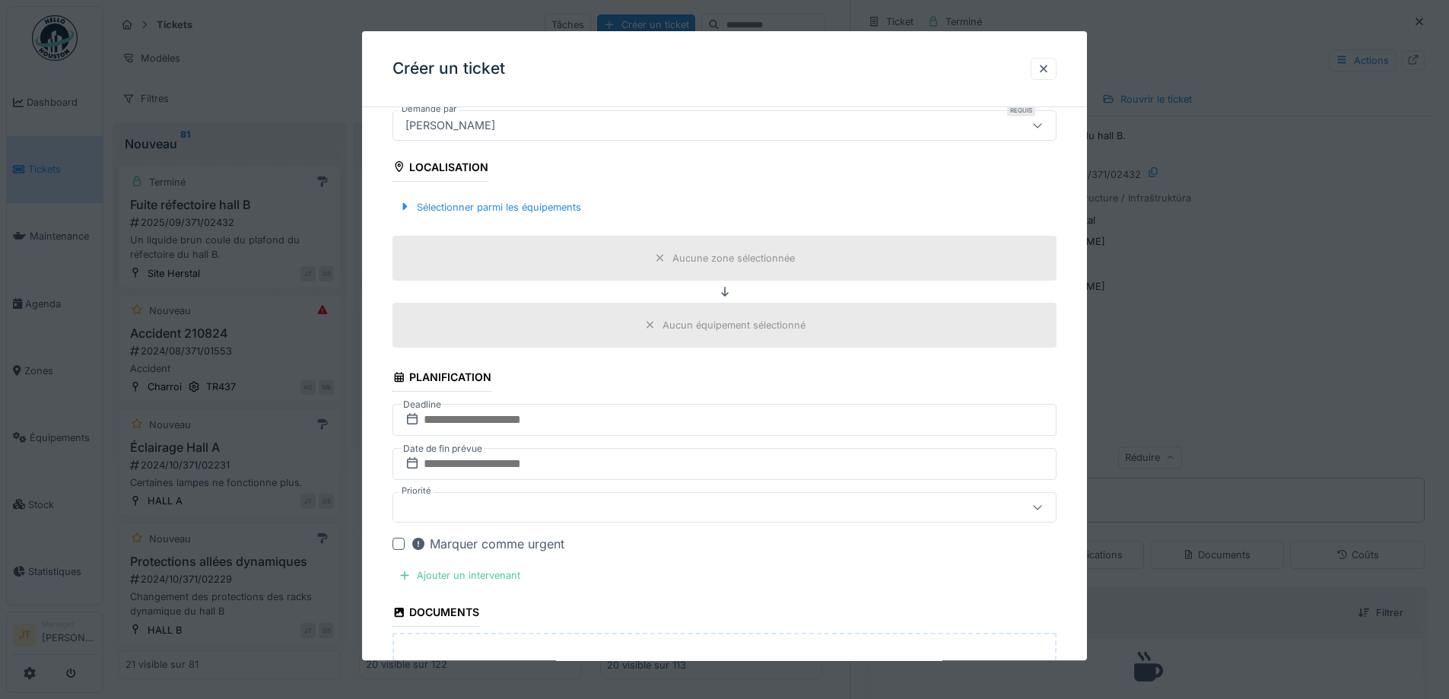
scroll to position [385, 0]
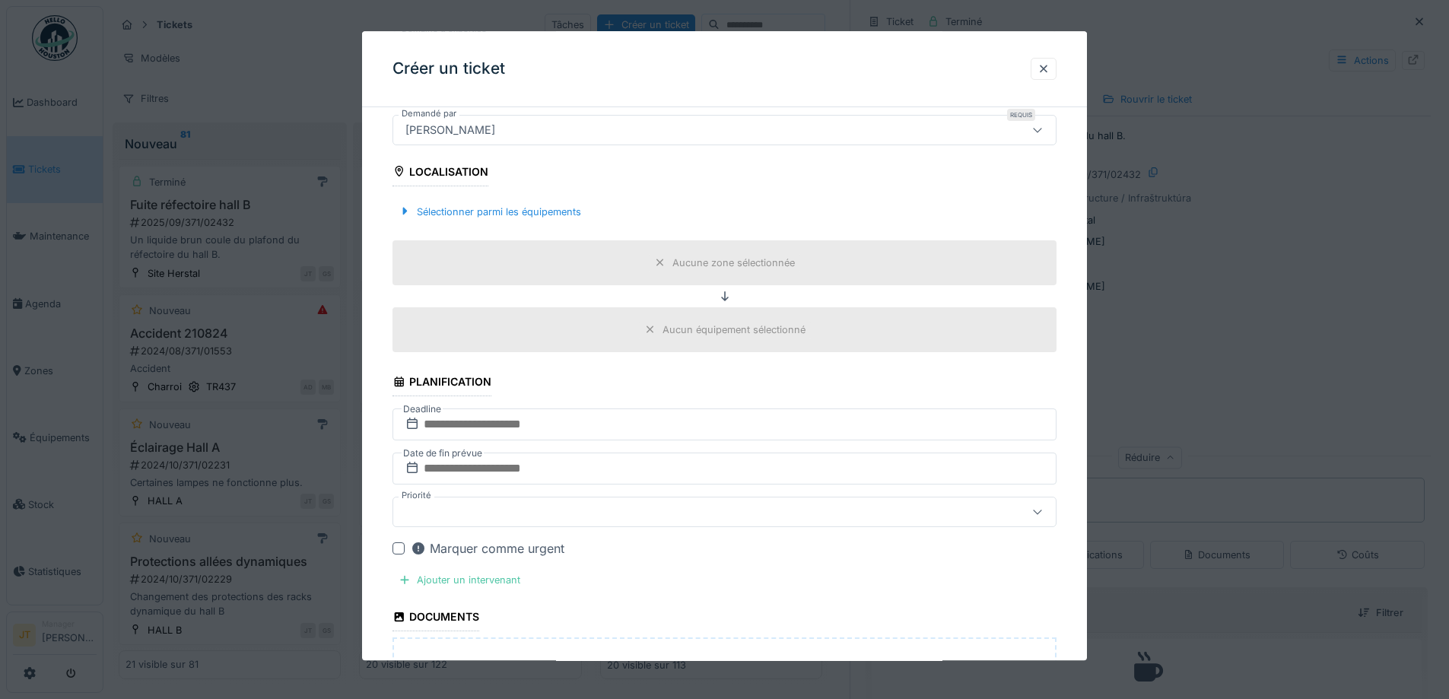
type input "**********"
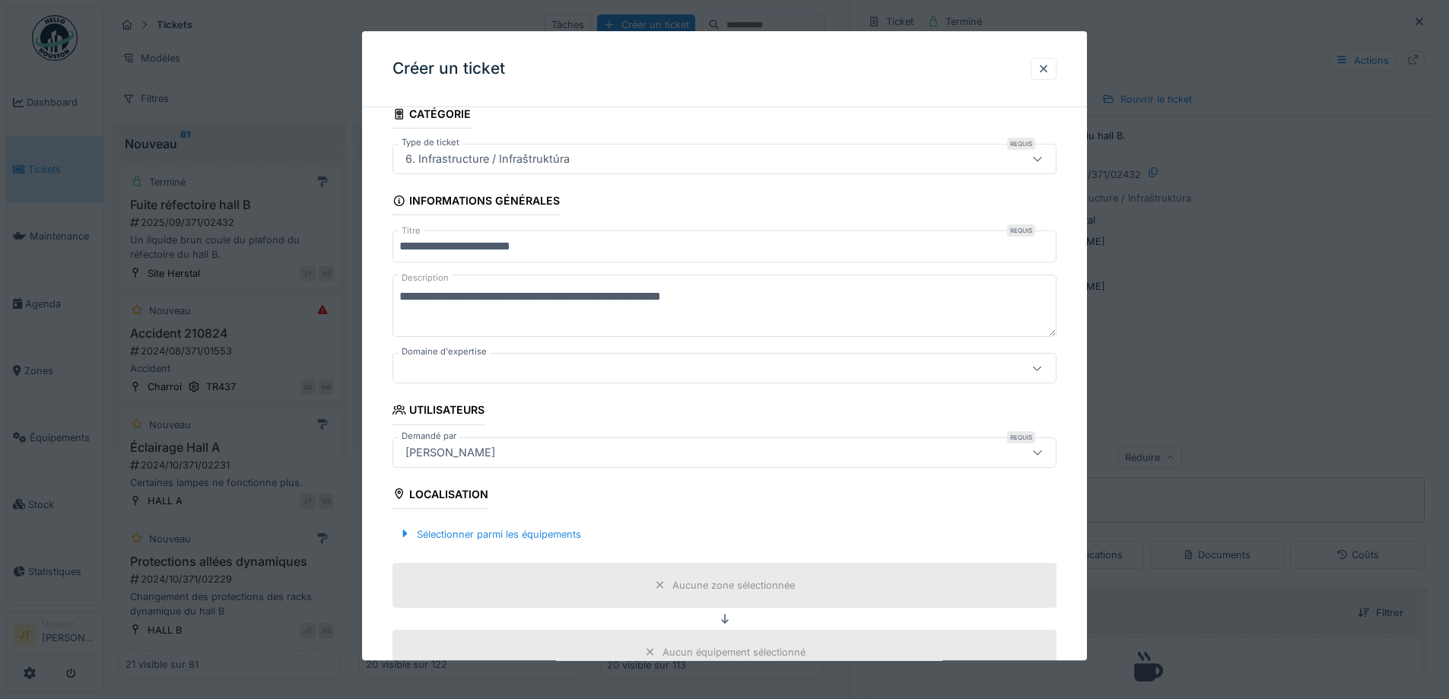
scroll to position [152, 0]
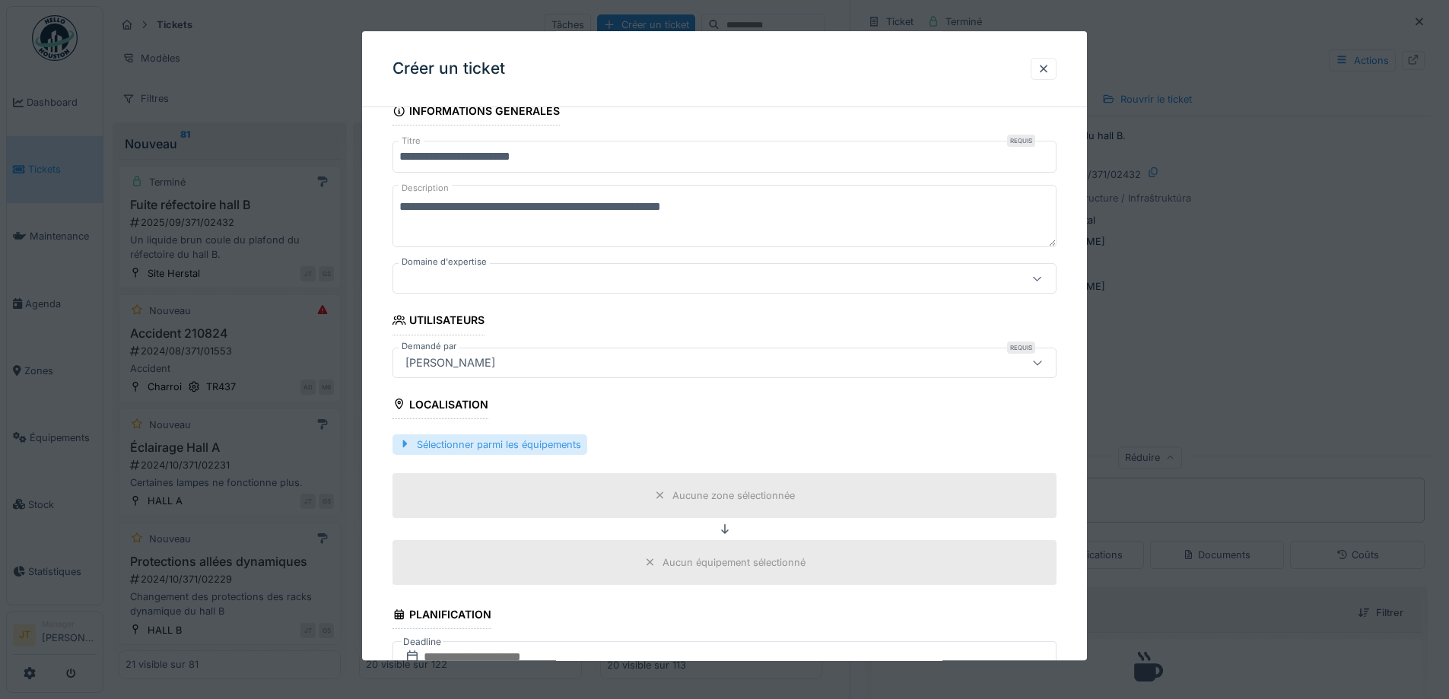
click at [476, 452] on div "Sélectionner parmi les équipements" at bounding box center [490, 444] width 195 height 21
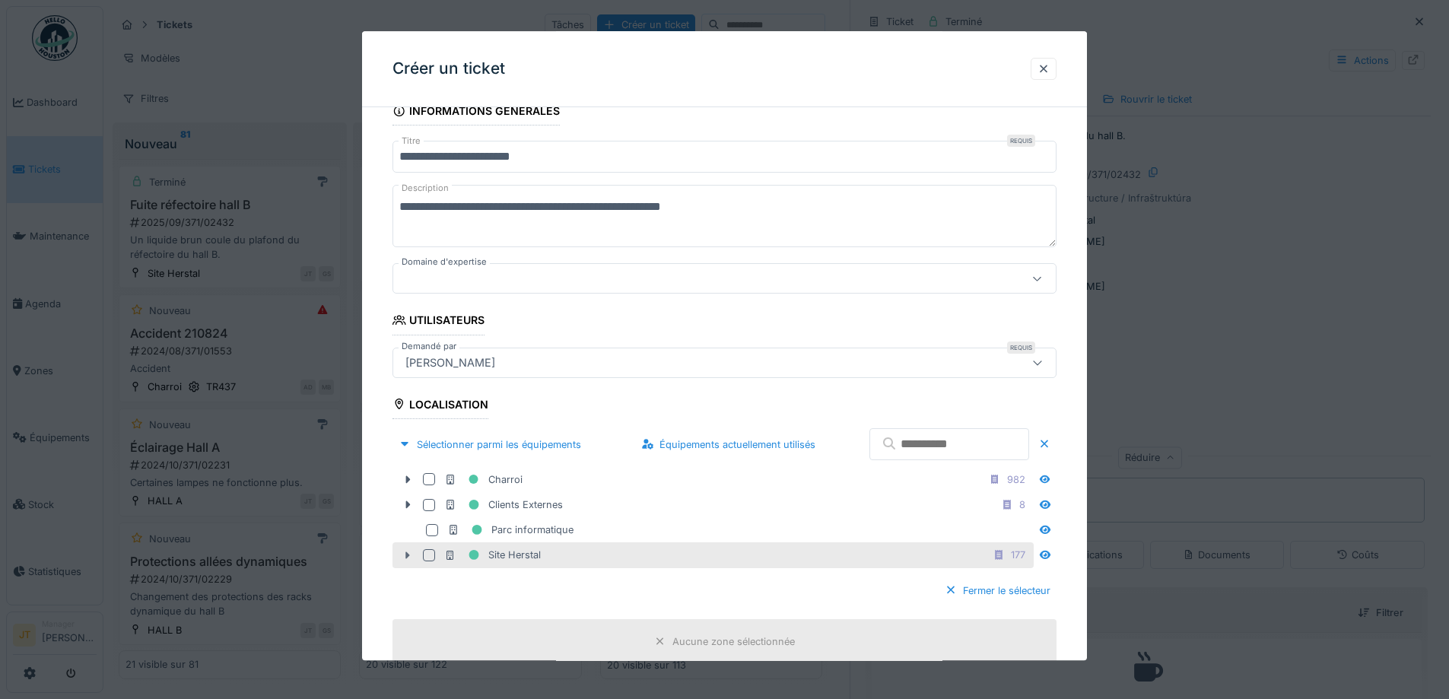
click at [413, 556] on icon at bounding box center [408, 556] width 12 height 10
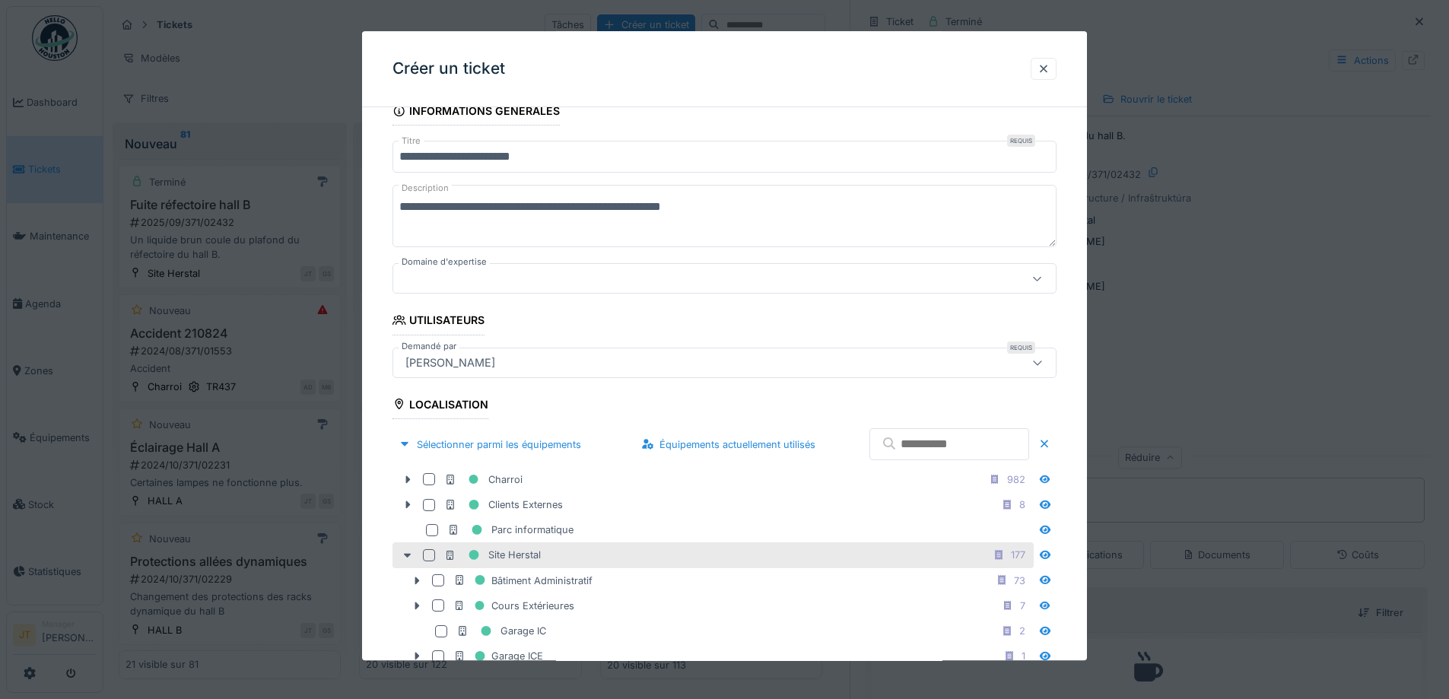
click at [431, 553] on div at bounding box center [429, 555] width 12 height 12
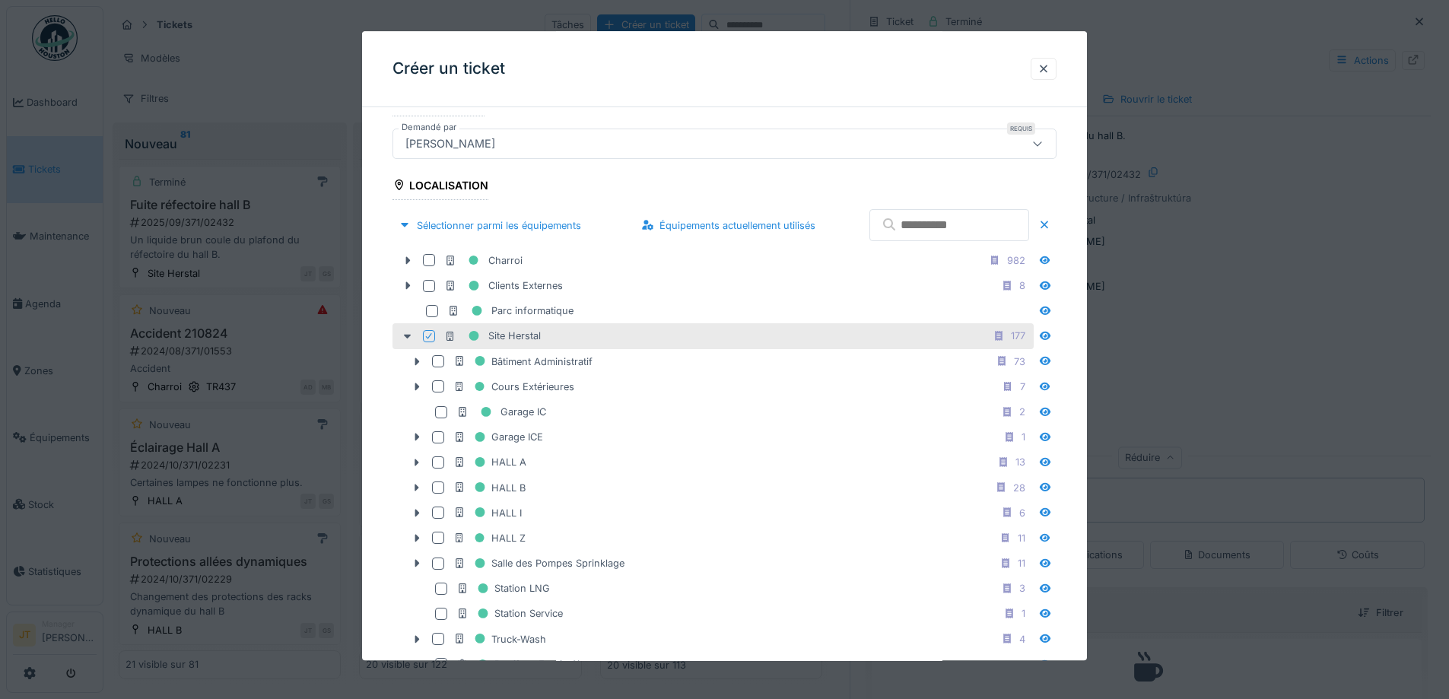
scroll to position [380, 0]
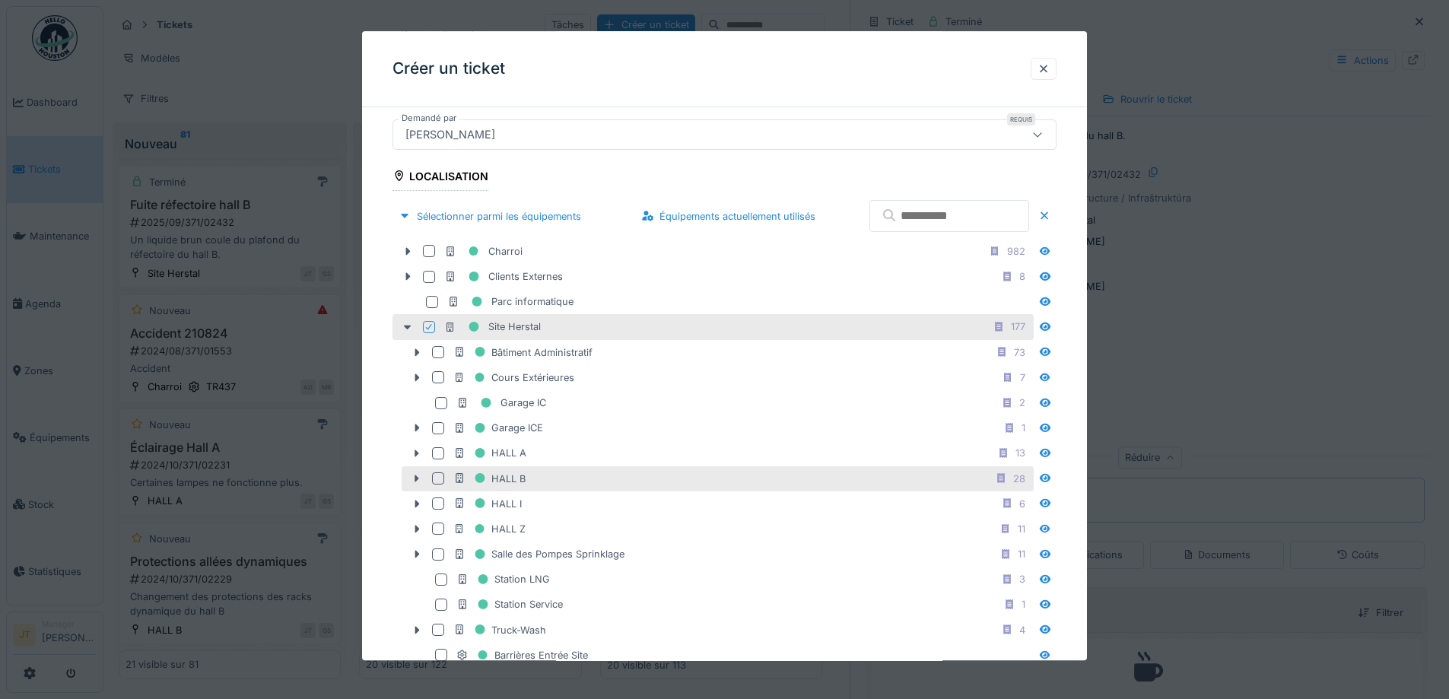
click at [434, 473] on div at bounding box center [438, 479] width 12 height 12
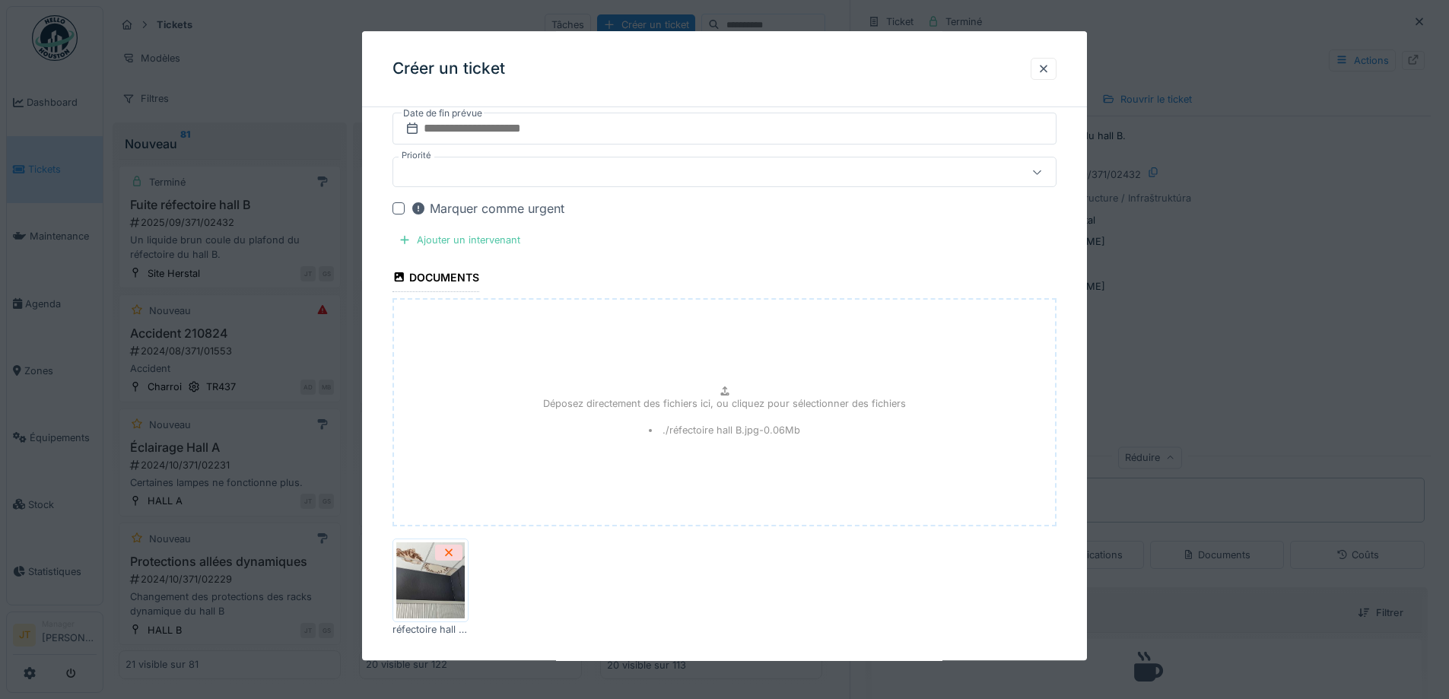
scroll to position [1401, 0]
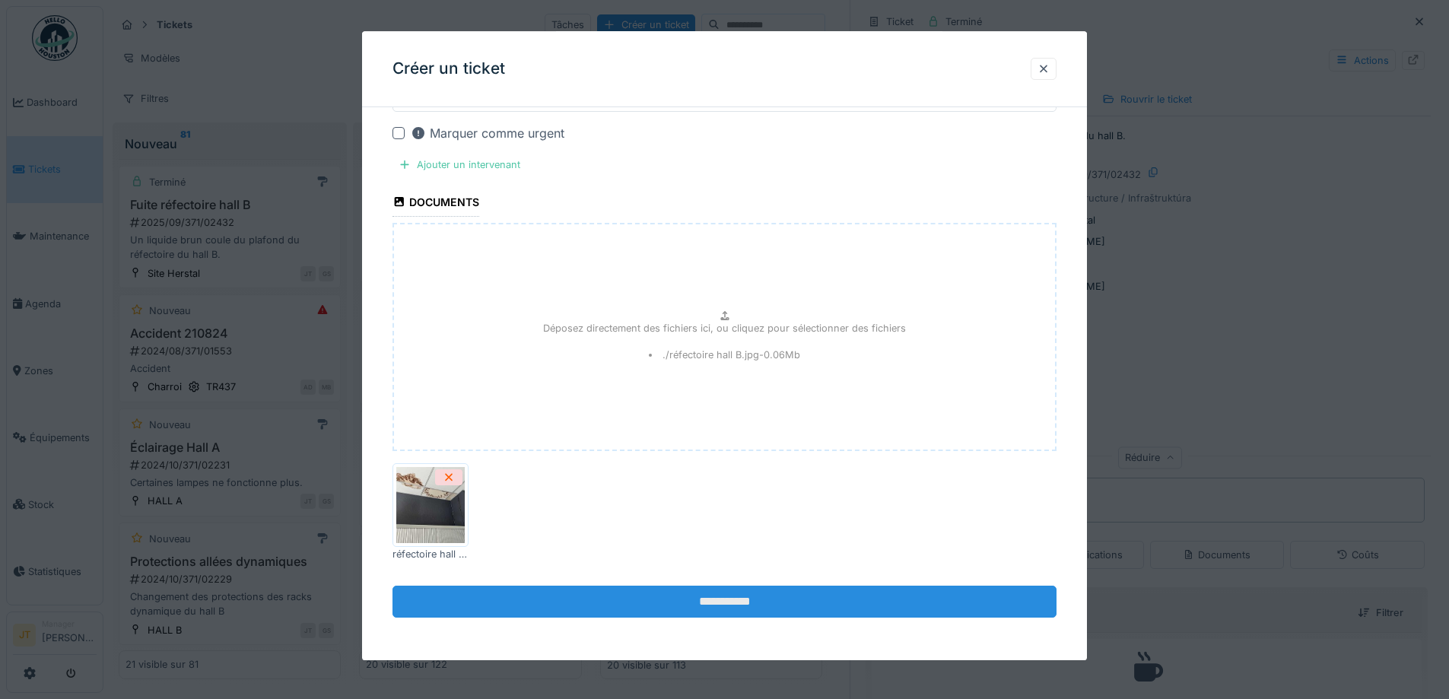
click at [737, 589] on input "**********" at bounding box center [725, 602] width 664 height 32
